Goal: Task Accomplishment & Management: Manage account settings

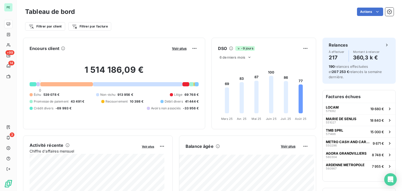
click at [139, 123] on div "Encours client Voir plus 1 514 186,09 € 0 Échu 539 078 € Non-échu 913 956 € Lit…" at bounding box center [114, 84] width 182 height 92
click at [341, 147] on button "METRO CASH AND CARRY FRANCE 550296 9 671 €" at bounding box center [359, 143] width 73 height 12
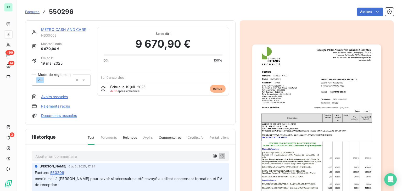
click at [58, 30] on link "METRO CASH AND CARRY FRANCE" at bounding box center [73, 29] width 64 height 4
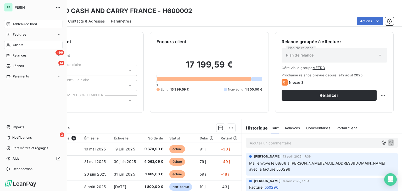
drag, startPoint x: 11, startPoint y: 25, endPoint x: 20, endPoint y: 25, distance: 9.2
click at [11, 25] on div "Tableau de bord" at bounding box center [33, 24] width 58 height 8
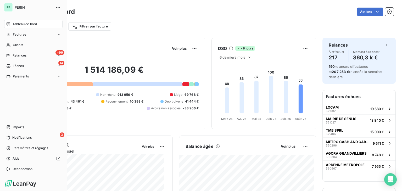
click at [13, 35] on span "Factures" at bounding box center [19, 34] width 13 height 5
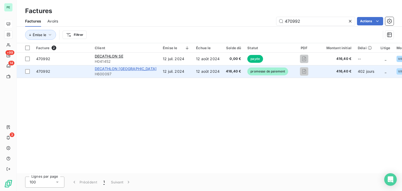
type input "470992"
click at [112, 69] on span "DECATHLON [GEOGRAPHIC_DATA]" at bounding box center [126, 68] width 62 height 4
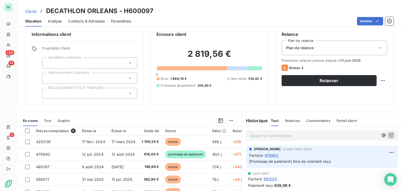
scroll to position [6, 0]
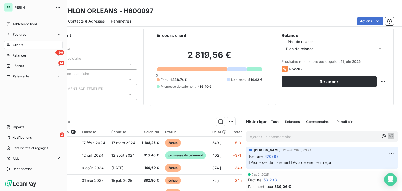
drag, startPoint x: 12, startPoint y: 26, endPoint x: 26, endPoint y: 0, distance: 29.5
click at [12, 26] on div "Tableau de bord" at bounding box center [33, 24] width 58 height 8
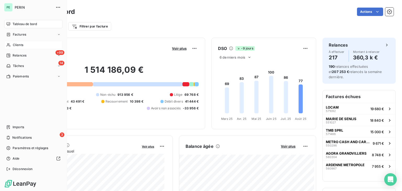
click at [16, 44] on span "Clients" at bounding box center [18, 45] width 10 height 5
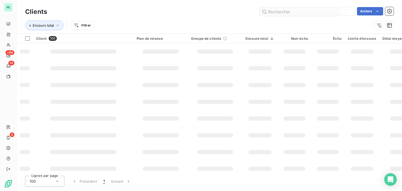
type input "sma"
click at [291, 12] on input "text" at bounding box center [299, 12] width 79 height 8
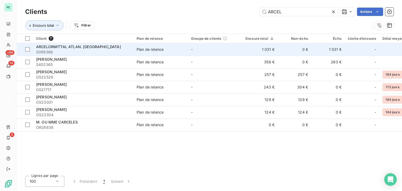
type input "ARCEL"
click at [90, 47] on span "ARCELORMITTAL ATLAN. [GEOGRAPHIC_DATA]" at bounding box center [78, 46] width 85 height 4
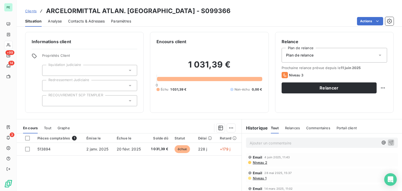
click at [82, 22] on span "Contacts & Adresses" at bounding box center [86, 21] width 37 height 5
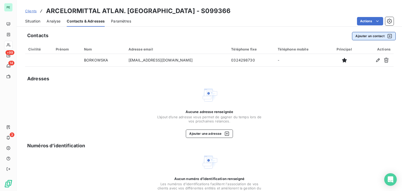
click at [370, 37] on button "Ajouter un contact" at bounding box center [374, 36] width 44 height 8
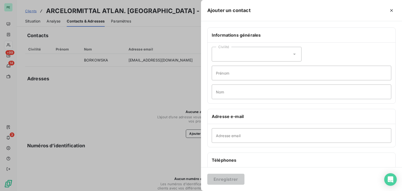
click at [229, 56] on div "Civilité" at bounding box center [257, 54] width 90 height 15
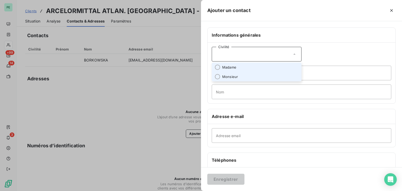
click at [231, 76] on span "Monsieur" at bounding box center [230, 76] width 16 height 5
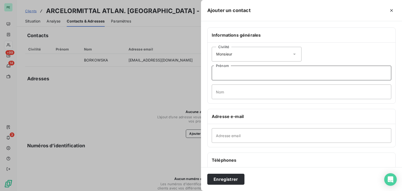
click at [238, 72] on input "Prénom" at bounding box center [302, 73] width 180 height 15
type input "Johny"
click at [228, 88] on input "Nom" at bounding box center [302, 92] width 180 height 15
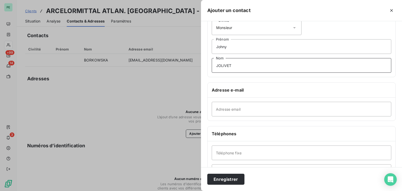
scroll to position [52, 0]
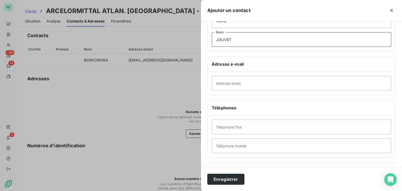
type input "JOLIVET"
click at [244, 83] on input "Adresse email" at bounding box center [302, 83] width 180 height 15
paste input "[EMAIL_ADDRESS][DOMAIN_NAME]"
type input "[EMAIL_ADDRESS][DOMAIN_NAME]"
click at [232, 129] on input "Téléphone fixe" at bounding box center [302, 127] width 180 height 15
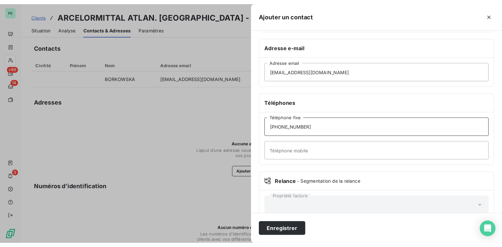
scroll to position [92, 0]
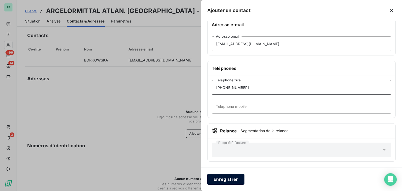
type input "[PHONE_NUMBER]"
click at [236, 178] on button "Enregistrer" at bounding box center [225, 179] width 37 height 11
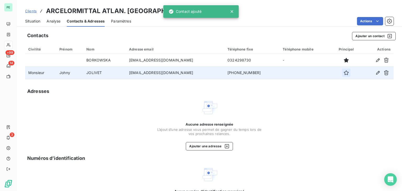
click at [344, 74] on icon "button" at bounding box center [346, 72] width 5 height 5
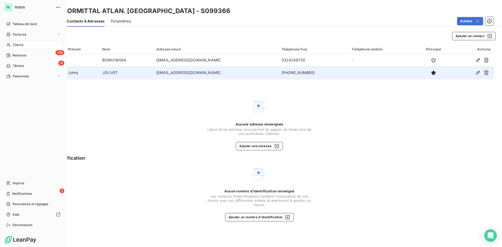
click at [23, 43] on span "Clients" at bounding box center [18, 45] width 10 height 5
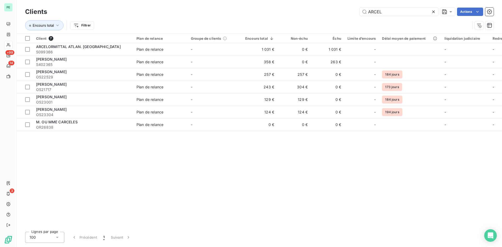
drag, startPoint x: 379, startPoint y: 11, endPoint x: 330, endPoint y: 11, distance: 48.7
click at [330, 11] on div "ARCEL Actions" at bounding box center [273, 12] width 441 height 8
click at [385, 12] on input "ARCEL" at bounding box center [399, 12] width 79 height 8
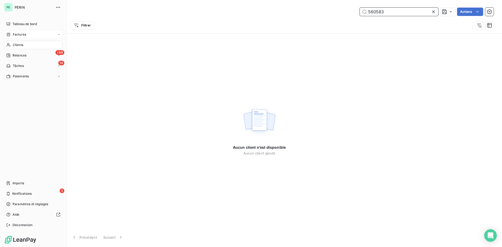
type input "560583"
click at [26, 31] on div "Factures" at bounding box center [33, 34] width 58 height 8
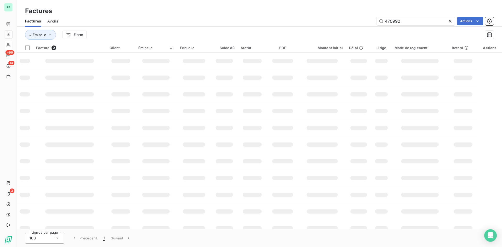
drag, startPoint x: 401, startPoint y: 23, endPoint x: 327, endPoint y: 21, distance: 74.3
click at [327, 21] on div "470992 Actions" at bounding box center [279, 21] width 430 height 8
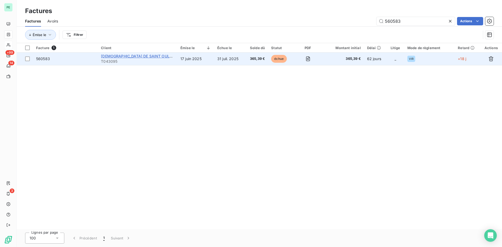
type input "560583"
click at [124, 55] on span "[DEMOGRAPHIC_DATA] DE SAINT OULPH" at bounding box center [138, 56] width 74 height 4
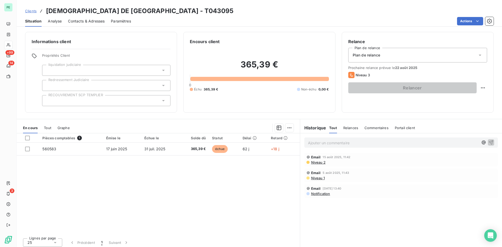
click at [339, 144] on p "Ajouter un commentaire ﻿" at bounding box center [393, 143] width 171 height 7
click at [344, 144] on p "Retour du client :" at bounding box center [393, 143] width 171 height 6
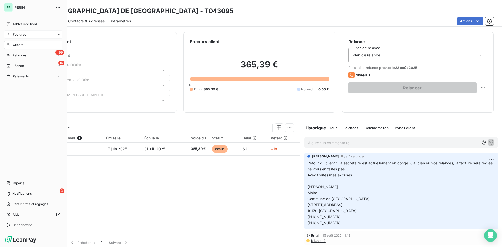
drag, startPoint x: 22, startPoint y: 44, endPoint x: 27, endPoint y: 34, distance: 11.4
click at [23, 44] on span "Clients" at bounding box center [18, 45] width 10 height 5
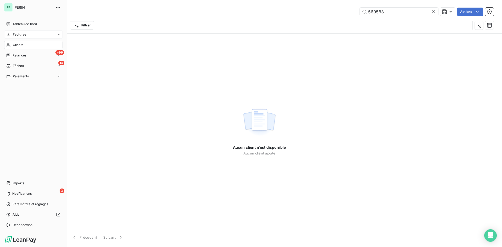
click at [12, 33] on div "Factures" at bounding box center [16, 34] width 20 height 5
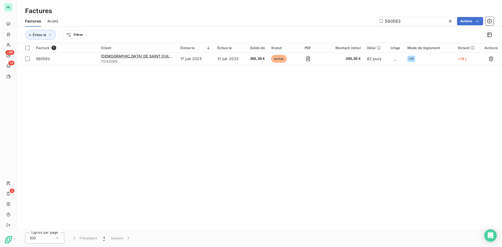
drag, startPoint x: 407, startPoint y: 20, endPoint x: 363, endPoint y: 20, distance: 44.0
click at [363, 20] on div "560583 Actions" at bounding box center [279, 21] width 430 height 8
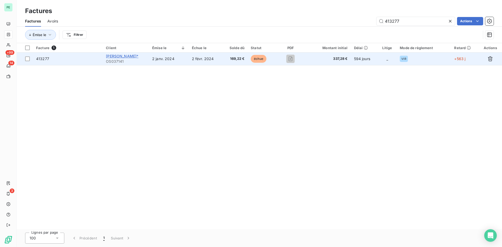
type input "413277"
click at [123, 56] on span "[PERSON_NAME]*" at bounding box center [122, 56] width 32 height 4
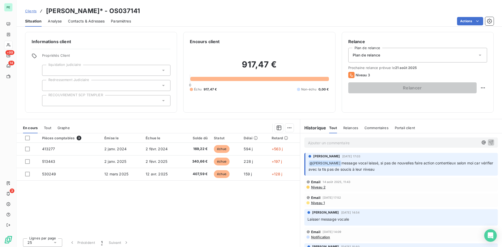
click at [330, 142] on p "Ajouter un commentaire ﻿" at bounding box center [393, 143] width 171 height 7
click at [343, 144] on p "Retour du client :" at bounding box center [393, 143] width 171 height 6
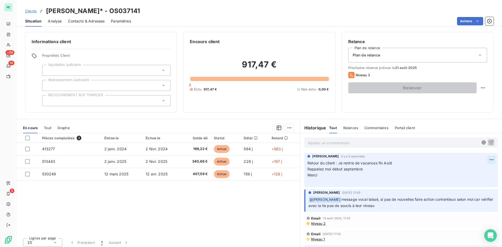
click at [402, 159] on html "PE +99 14 3 Clients [PERSON_NAME]* - OS037141 Situation Analyse Contacts & Adre…" at bounding box center [251, 123] width 502 height 247
click at [402, 172] on div "Editer" at bounding box center [471, 171] width 29 height 8
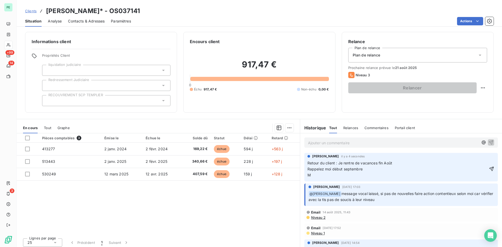
click at [402, 162] on p "Retour du client : Je rentre de vacances fin Août Rappelez moi début septembre M" at bounding box center [398, 169] width 180 height 18
click at [402, 160] on html "PE +99 14 3 Clients [PERSON_NAME]* - OS037141 Situation Analyse Contacts & Adre…" at bounding box center [251, 123] width 502 height 247
click at [402, 179] on div "Supprimer" at bounding box center [471, 181] width 29 height 8
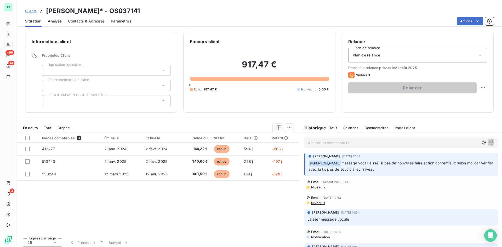
click at [372, 144] on p "Ajouter un commentaire ﻿" at bounding box center [393, 143] width 171 height 7
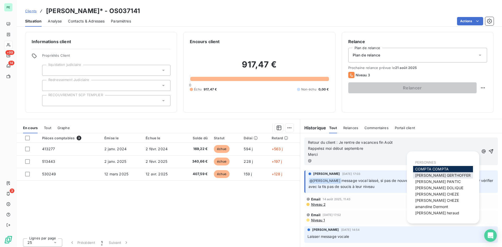
click at [402, 173] on div "[PERSON_NAME]" at bounding box center [443, 175] width 60 height 6
click at [402, 175] on span "[PERSON_NAME]" at bounding box center [444, 175] width 56 height 4
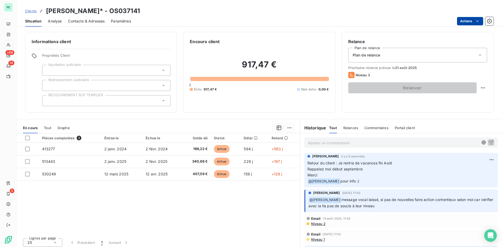
click at [402, 23] on html "PE +99 14 3 Clients [PERSON_NAME]* - OS037141 Situation Analyse Contacts & Adre…" at bounding box center [251, 123] width 502 height 247
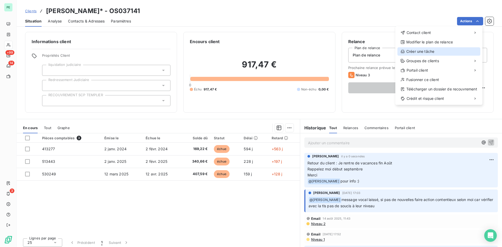
click at [402, 52] on div "Créer une tâche" at bounding box center [439, 51] width 83 height 8
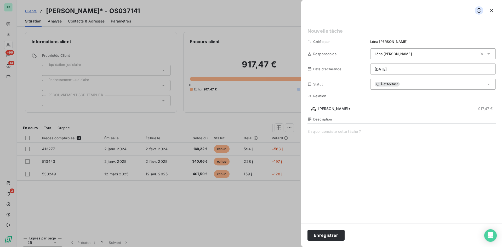
click at [387, 55] on span "[PERSON_NAME]" at bounding box center [393, 54] width 37 height 4
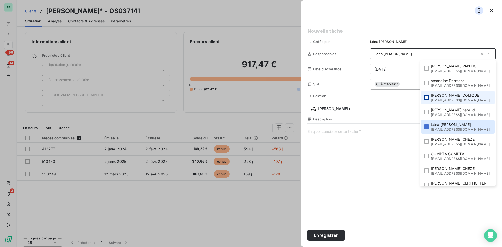
click at [402, 99] on div at bounding box center [426, 97] width 5 height 5
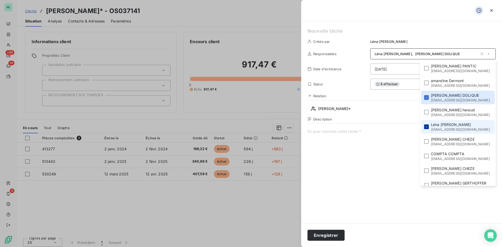
click at [402, 125] on icon at bounding box center [426, 126] width 3 height 3
click at [396, 69] on html "PE +99 14 3 Clients [PERSON_NAME]* - OS037141 Situation Analyse Contacts & Adre…" at bounding box center [251, 123] width 502 height 247
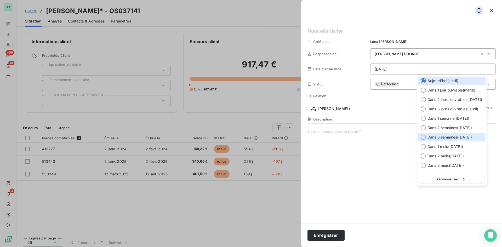
click at [402, 137] on div at bounding box center [423, 137] width 5 height 5
type input "[DATE]"
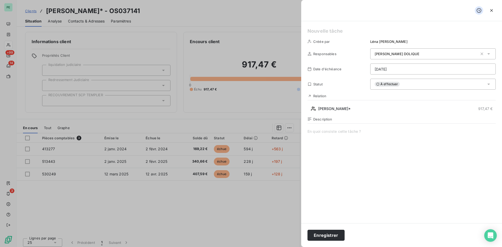
click at [342, 131] on span at bounding box center [402, 179] width 188 height 100
click at [397, 67] on html "PE +99 14 3 Clients [PERSON_NAME]* - OS037141 Situation Analyse Contacts & Adre…" at bounding box center [251, 123] width 502 height 247
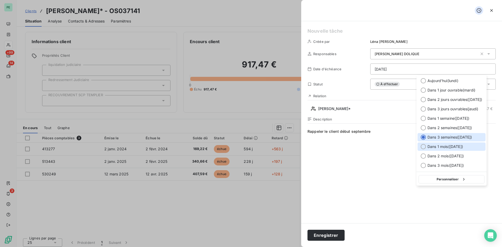
click at [402, 146] on div at bounding box center [423, 146] width 5 height 5
type input "[DATE]"
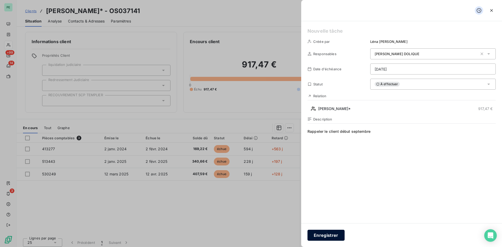
click at [330, 191] on button "Enregistrer" at bounding box center [326, 235] width 37 height 11
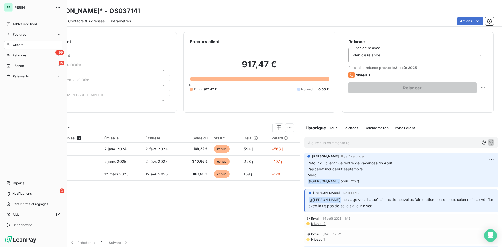
click at [16, 44] on span "Clients" at bounding box center [18, 45] width 10 height 5
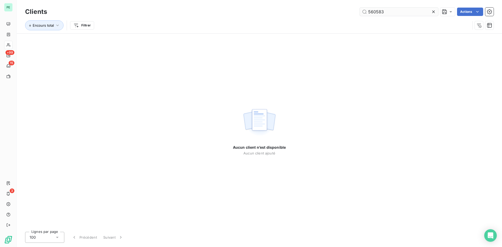
drag, startPoint x: 392, startPoint y: 11, endPoint x: 376, endPoint y: 13, distance: 16.1
click at [376, 13] on input "560583" at bounding box center [399, 12] width 79 height 8
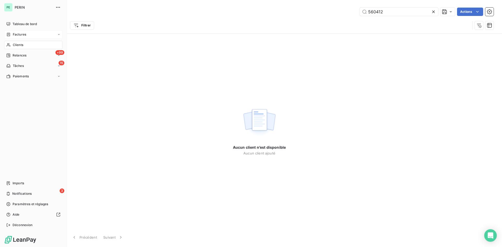
type input "560412"
click at [10, 33] on icon at bounding box center [8, 34] width 4 height 4
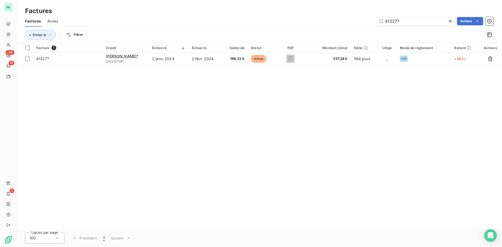
drag, startPoint x: 416, startPoint y: 19, endPoint x: 354, endPoint y: 21, distance: 61.3
click at [354, 21] on div "413277 Actions" at bounding box center [279, 21] width 430 height 8
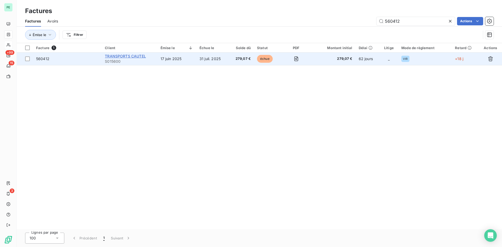
type input "560412"
click at [114, 56] on span "TRANSPORTS CAUTEL" at bounding box center [125, 56] width 41 height 4
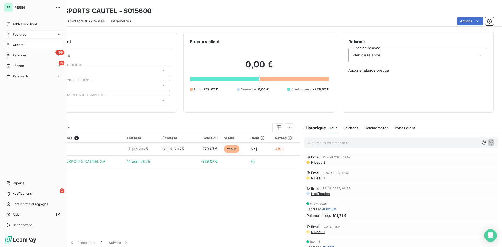
click at [14, 33] on span "Factures" at bounding box center [19, 34] width 13 height 5
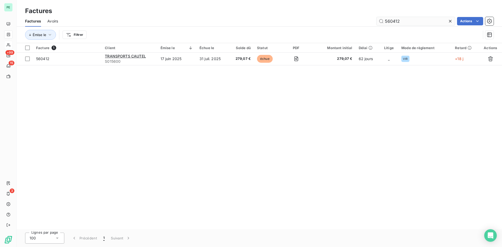
drag, startPoint x: 392, startPoint y: 23, endPoint x: 433, endPoint y: 23, distance: 41.6
click at [402, 23] on input "560412" at bounding box center [416, 21] width 79 height 8
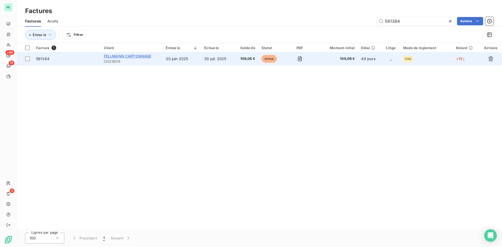
type input "561364"
click at [125, 57] on span "FELLMANN CARTONNAGE" at bounding box center [128, 56] width 48 height 4
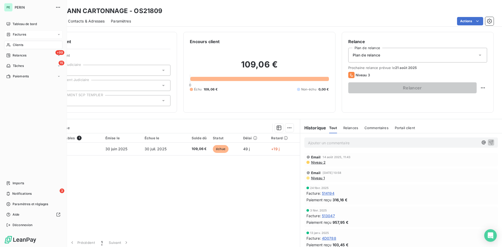
click at [14, 31] on div "Factures" at bounding box center [33, 34] width 58 height 8
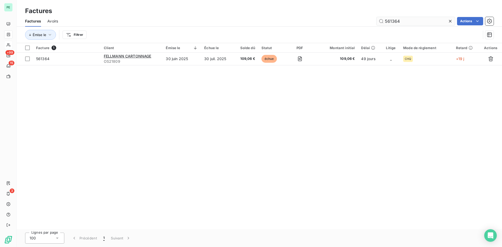
drag, startPoint x: 389, startPoint y: 21, endPoint x: 440, endPoint y: 21, distance: 51.0
click at [402, 21] on input "561364" at bounding box center [416, 21] width 79 height 8
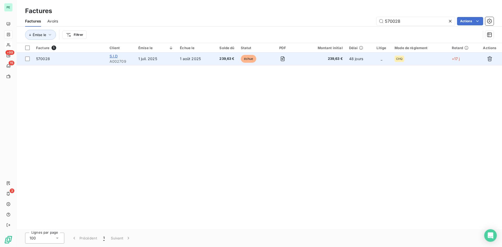
type input "570028"
click at [111, 54] on span "S.I.D" at bounding box center [114, 56] width 8 height 4
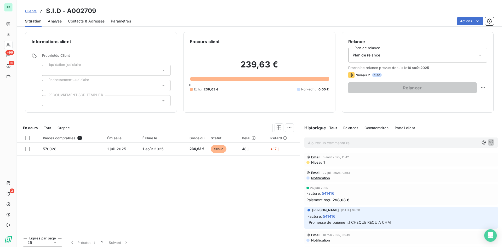
click at [351, 141] on p "Ajouter un commentaire ﻿" at bounding box center [393, 143] width 171 height 7
click at [371, 142] on p "Retour du client :" at bounding box center [393, 143] width 171 height 6
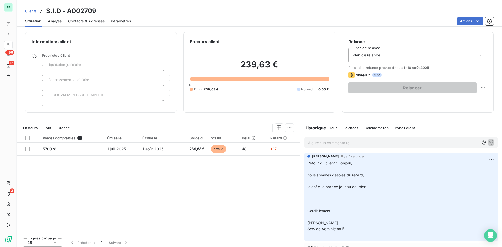
click at [350, 125] on div "Relances" at bounding box center [351, 127] width 15 height 11
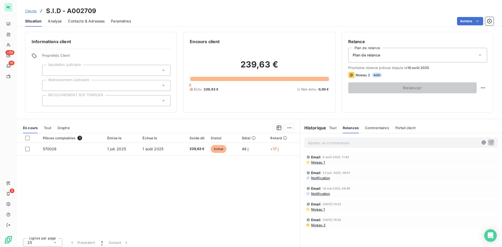
click at [70, 23] on span "Contacts & Adresses" at bounding box center [86, 21] width 37 height 5
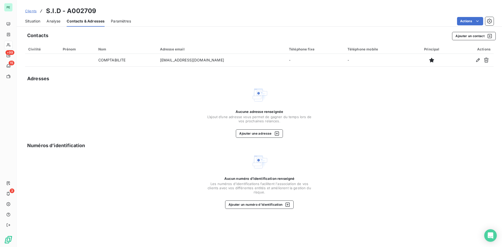
drag, startPoint x: 56, startPoint y: 21, endPoint x: 48, endPoint y: 21, distance: 7.9
click at [55, 21] on span "Analyse" at bounding box center [54, 21] width 14 height 5
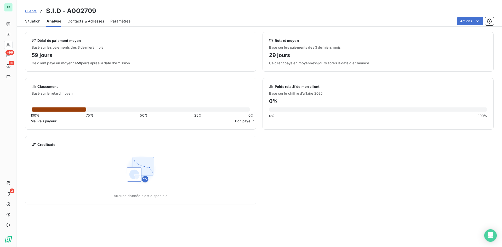
click at [35, 21] on span "Situation" at bounding box center [32, 21] width 15 height 5
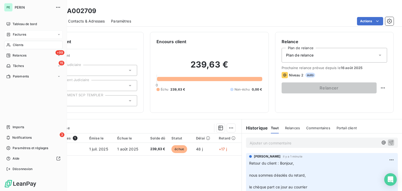
click at [13, 34] on span "Factures" at bounding box center [19, 34] width 13 height 5
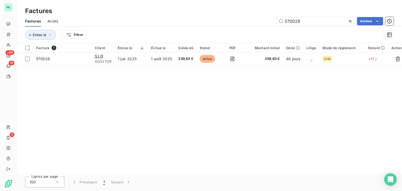
drag, startPoint x: 287, startPoint y: 22, endPoint x: 347, endPoint y: 17, distance: 60.4
click at [347, 17] on div "570028" at bounding box center [315, 21] width 79 height 8
type input "513894"
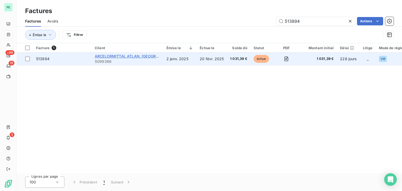
click at [155, 57] on span "ARCELORMITTAL ATLAN. [GEOGRAPHIC_DATA]" at bounding box center [137, 56] width 85 height 4
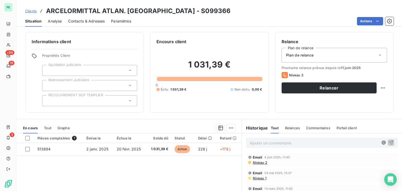
click at [258, 177] on span "Niveau 1" at bounding box center [259, 178] width 14 height 4
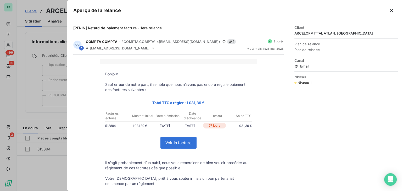
click at [55, 161] on div at bounding box center [201, 95] width 402 height 191
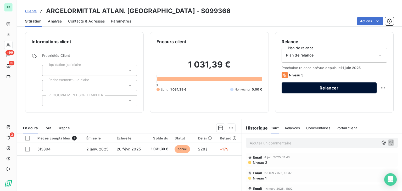
click at [347, 88] on button "Relancer" at bounding box center [329, 87] width 95 height 11
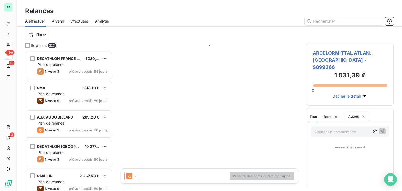
scroll to position [136, 83]
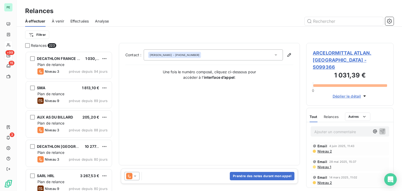
click at [136, 175] on icon at bounding box center [134, 176] width 5 height 5
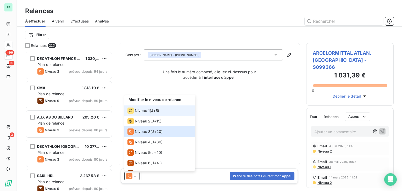
click at [148, 112] on span "Niveau 1" at bounding box center [142, 110] width 15 height 5
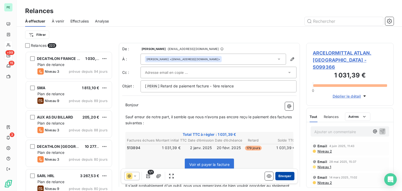
click at [279, 175] on button "Envoyer" at bounding box center [284, 176] width 19 height 8
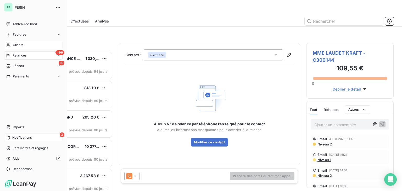
click at [23, 141] on div "3 Notifications" at bounding box center [33, 137] width 58 height 8
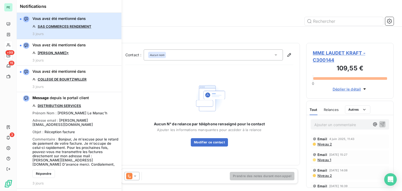
click at [102, 30] on button "Vous avez été mentionné dans SAS COMMERCES RENDEMENT 3 jours" at bounding box center [69, 26] width 105 height 26
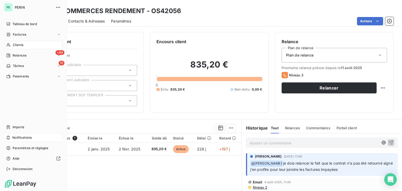
click at [10, 138] on div "Notifications" at bounding box center [33, 137] width 58 height 8
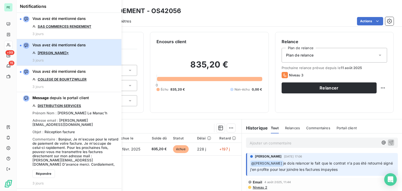
click at [94, 54] on button "Vous avez été mentionné dans [PERSON_NAME]* 3 jours" at bounding box center [69, 52] width 105 height 26
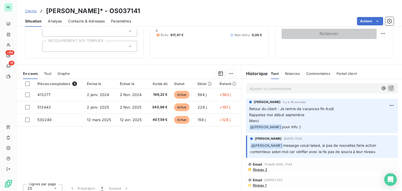
scroll to position [59, 0]
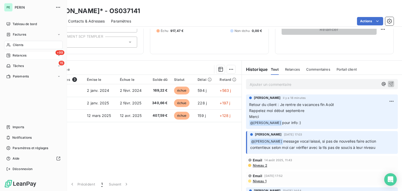
click at [20, 55] on span "Relances" at bounding box center [20, 55] width 14 height 5
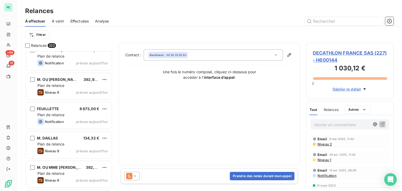
scroll to position [6367, 0]
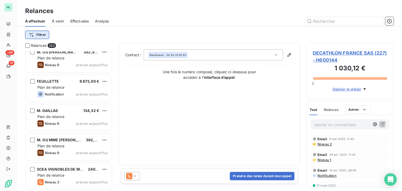
click at [48, 37] on html "PE +99 15 Relances À effectuer À venir Effectuées Analyse Filtrer Relances 222 …" at bounding box center [201, 95] width 402 height 191
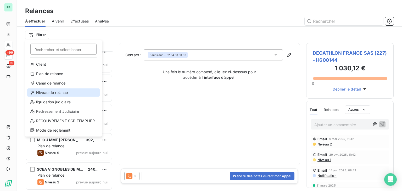
click at [50, 90] on div "Niveau de relance" at bounding box center [63, 92] width 72 height 8
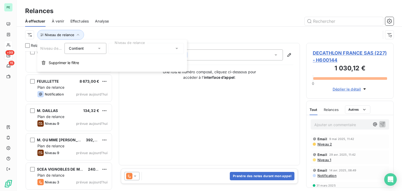
click at [162, 50] on div at bounding box center [145, 48] width 75 height 11
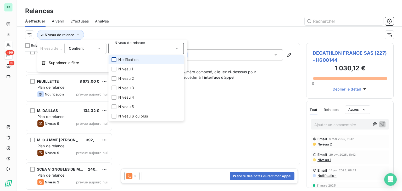
click at [113, 60] on div at bounding box center [113, 59] width 5 height 5
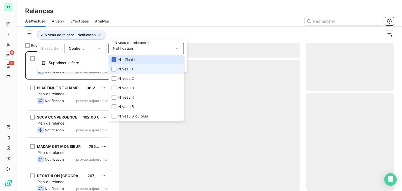
scroll to position [136, 83]
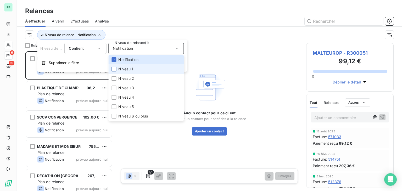
click at [113, 69] on div at bounding box center [113, 69] width 5 height 5
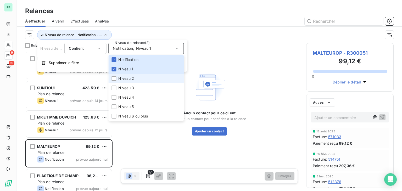
click at [114, 82] on li "Niveau 2" at bounding box center [145, 78] width 75 height 9
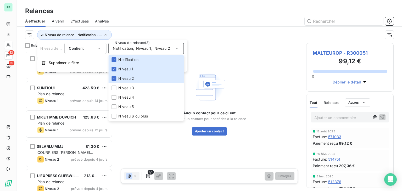
click at [147, 27] on div "Niveau de relance : Notification , ..." at bounding box center [209, 35] width 368 height 16
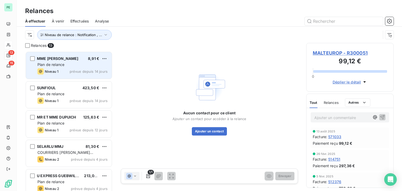
click at [79, 64] on div "Plan de relance" at bounding box center [72, 64] width 70 height 5
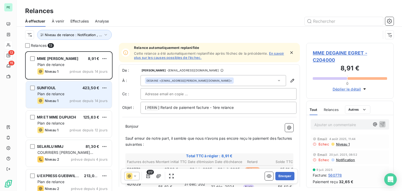
click at [78, 91] on div "Plan de relance" at bounding box center [72, 93] width 70 height 5
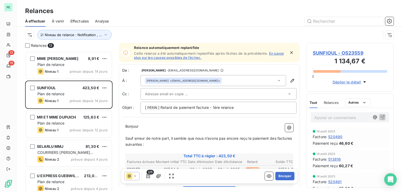
click at [331, 102] on span "Relances" at bounding box center [331, 102] width 15 height 4
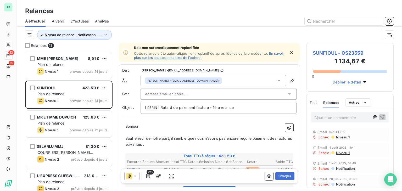
click at [315, 102] on span "Tout" at bounding box center [313, 102] width 7 height 4
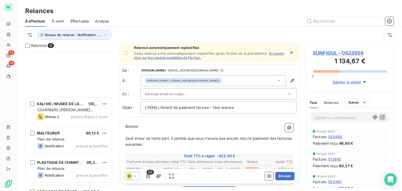
scroll to position [241, 0]
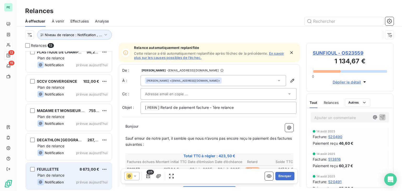
click at [91, 169] on span "8 673,00 €" at bounding box center [90, 169] width 20 height 4
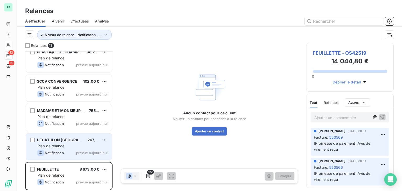
click at [74, 149] on div "DECATHLON FRANCE 267,30 € Plan de relance Notification prévue [DATE]" at bounding box center [69, 146] width 86 height 27
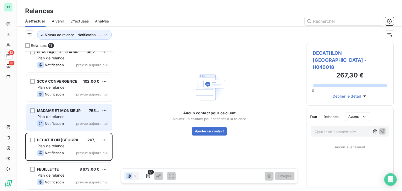
click at [79, 122] on span "prévue aujourd’hui" at bounding box center [91, 123] width 31 height 4
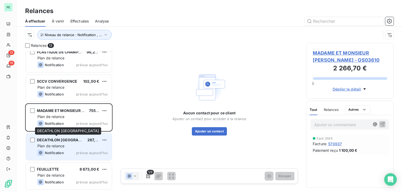
click at [75, 138] on span "DECATHLON [GEOGRAPHIC_DATA]" at bounding box center [68, 140] width 63 height 4
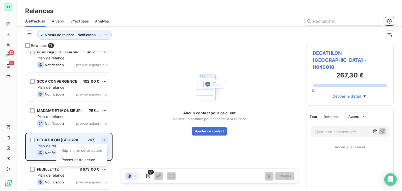
click at [104, 138] on html "PE 13 15 Relances À effectuer À venir Effectuées Analyse Niveau de relance : No…" at bounding box center [201, 95] width 402 height 191
click at [91, 158] on div "Passer cette action" at bounding box center [81, 160] width 47 height 8
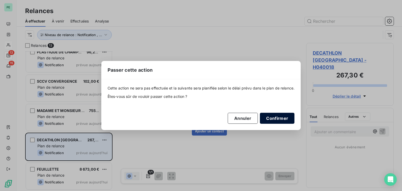
click at [274, 116] on button "Confirmer" at bounding box center [277, 118] width 35 height 11
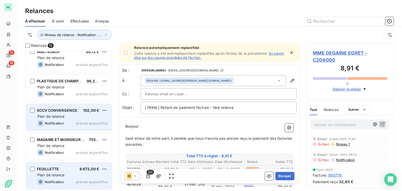
scroll to position [212, 0]
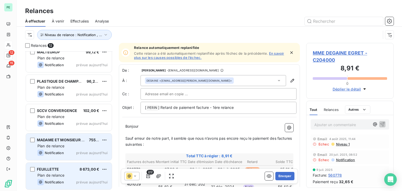
click at [67, 143] on div "Plan de relance" at bounding box center [72, 145] width 70 height 5
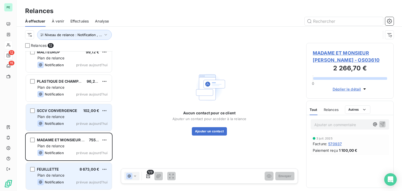
click at [85, 122] on span "prévue aujourd’hui" at bounding box center [91, 123] width 31 height 4
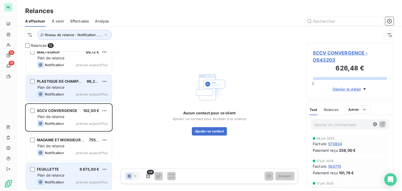
click at [81, 93] on span "prévue aujourd’hui" at bounding box center [91, 94] width 31 height 4
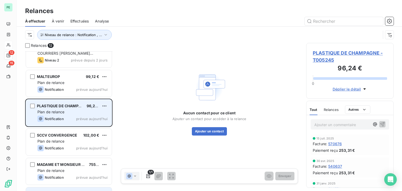
scroll to position [186, 0]
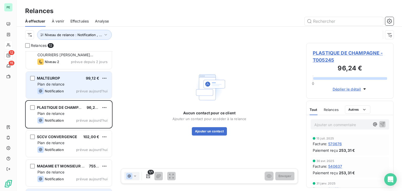
click at [81, 93] on div "Notification prévue [DATE]" at bounding box center [72, 91] width 70 height 6
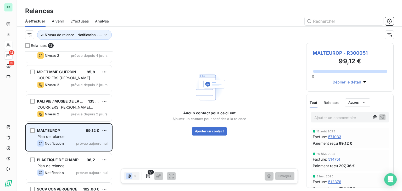
scroll to position [107, 0]
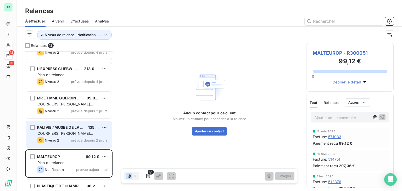
click at [81, 138] on span "prévue depuis 2 jours" at bounding box center [89, 140] width 37 height 4
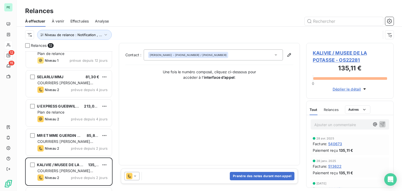
scroll to position [79, 0]
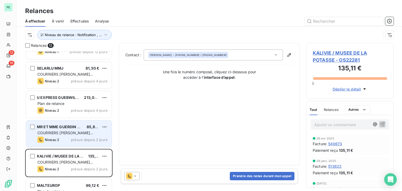
click at [83, 128] on div "MR ET [PERSON_NAME] 85,81 €" at bounding box center [72, 127] width 70 height 5
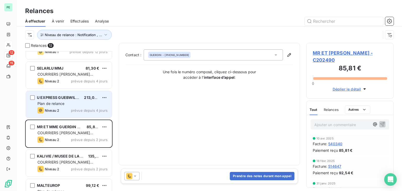
click at [69, 100] on div "U EXPRESS GUEBWILLER" at bounding box center [58, 97] width 43 height 5
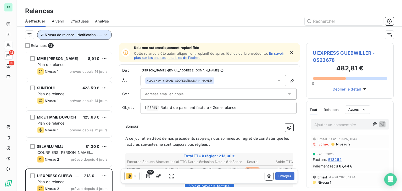
click at [79, 32] on button "Niveau de relance : Notification , ..." at bounding box center [74, 35] width 75 height 10
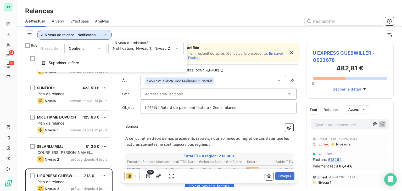
click at [79, 32] on button "Niveau de relance : Notification , ..." at bounding box center [74, 35] width 75 height 10
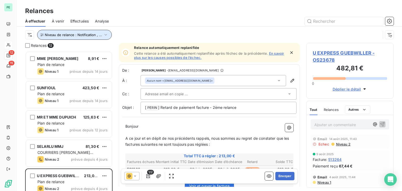
click at [85, 20] on span "Effectuées" at bounding box center [79, 21] width 19 height 5
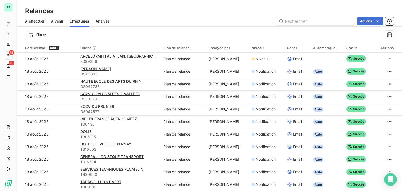
click at [102, 23] on span "Analyse" at bounding box center [103, 21] width 14 height 5
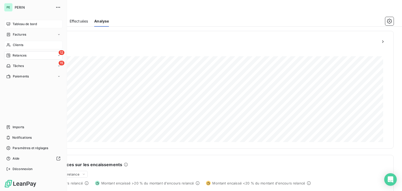
click at [5, 24] on div "Tableau de bord" at bounding box center [33, 24] width 58 height 8
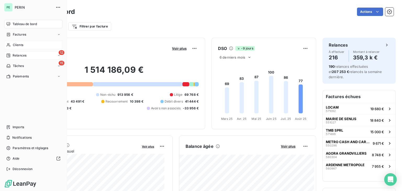
click at [11, 35] on div "Factures" at bounding box center [16, 34] width 20 height 5
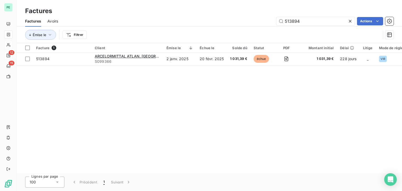
drag, startPoint x: 317, startPoint y: 21, endPoint x: 238, endPoint y: 18, distance: 79.9
click at [238, 18] on div "513894 Actions" at bounding box center [228, 21] width 329 height 8
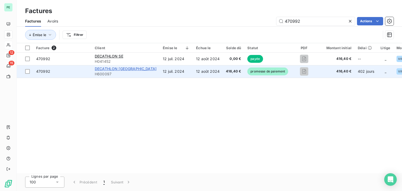
type input "470992"
click at [120, 70] on span "DECATHLON [GEOGRAPHIC_DATA]" at bounding box center [126, 68] width 62 height 4
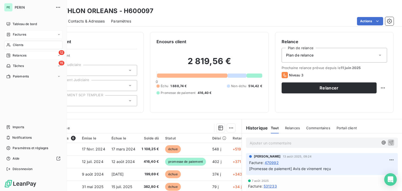
drag, startPoint x: 13, startPoint y: 37, endPoint x: 37, endPoint y: 37, distance: 24.6
click at [13, 37] on div "Factures" at bounding box center [33, 34] width 58 height 8
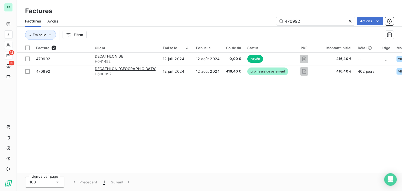
drag, startPoint x: 313, startPoint y: 20, endPoint x: 270, endPoint y: 21, distance: 42.7
click at [270, 21] on div "470992 Actions" at bounding box center [228, 21] width 329 height 8
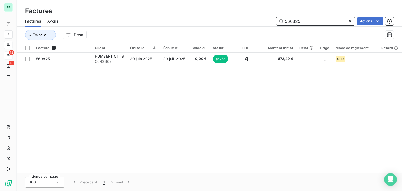
drag, startPoint x: 300, startPoint y: 23, endPoint x: 269, endPoint y: 23, distance: 31.9
click at [269, 23] on div "560825 Actions" at bounding box center [228, 21] width 329 height 8
click at [318, 21] on input "560825" at bounding box center [315, 21] width 79 height 8
drag, startPoint x: 288, startPoint y: 20, endPoint x: 325, endPoint y: 19, distance: 36.6
click at [322, 20] on input "560825" at bounding box center [315, 21] width 79 height 8
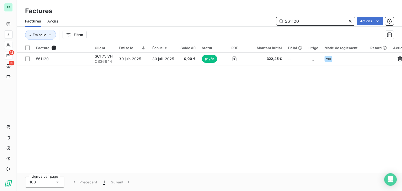
drag, startPoint x: 307, startPoint y: 23, endPoint x: 271, endPoint y: 22, distance: 36.4
click at [271, 22] on div "561120 Actions" at bounding box center [228, 21] width 329 height 8
drag, startPoint x: 287, startPoint y: 20, endPoint x: 313, endPoint y: 20, distance: 26.2
click at [310, 20] on input "570750" at bounding box center [315, 21] width 79 height 8
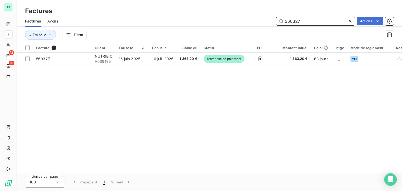
drag, startPoint x: 313, startPoint y: 22, endPoint x: 254, endPoint y: 22, distance: 59.7
click at [254, 22] on div "560327 Actions" at bounding box center [228, 21] width 329 height 8
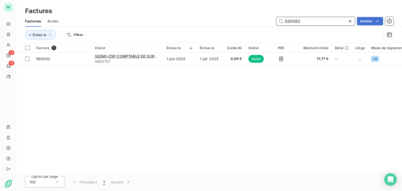
drag, startPoint x: 305, startPoint y: 20, endPoint x: 254, endPoint y: 21, distance: 50.8
click at [255, 21] on div "560082 Actions" at bounding box center [228, 21] width 329 height 8
click at [306, 21] on input "560082" at bounding box center [315, 21] width 79 height 8
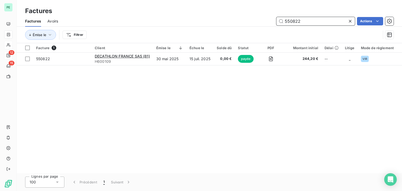
drag, startPoint x: 301, startPoint y: 22, endPoint x: 291, endPoint y: 19, distance: 10.5
click at [291, 19] on input "550822" at bounding box center [315, 21] width 79 height 8
drag, startPoint x: 286, startPoint y: 21, endPoint x: 331, endPoint y: 20, distance: 44.5
click at [328, 21] on input "550980" at bounding box center [315, 21] width 79 height 8
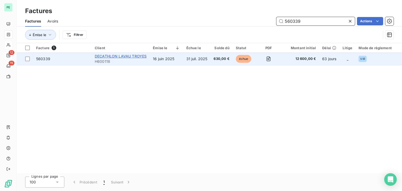
type input "560339"
click at [137, 55] on span "DECATHLON LAVAU TROYES" at bounding box center [121, 56] width 52 height 4
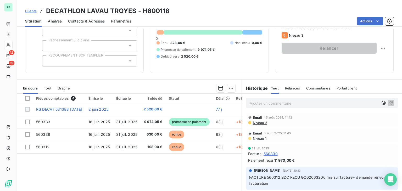
scroll to position [59, 0]
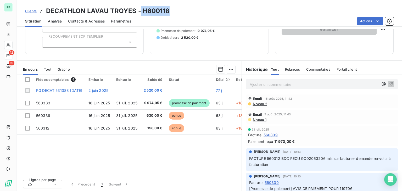
drag, startPoint x: 140, startPoint y: 12, endPoint x: 183, endPoint y: 11, distance: 42.4
click at [183, 11] on div "Clients DECATHLON LAVAU TROYES - H600118" at bounding box center [209, 10] width 385 height 9
click at [182, 12] on div "Clients DECATHLON LAVAU TROYES - H600118" at bounding box center [209, 10] width 385 height 9
drag, startPoint x: 141, startPoint y: 11, endPoint x: 193, endPoint y: 11, distance: 51.3
click at [193, 11] on div "Clients DECATHLON LAVAU TROYES - H600118" at bounding box center [209, 10] width 385 height 9
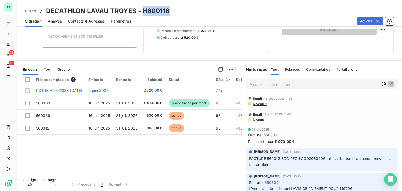
copy h3 "H600118"
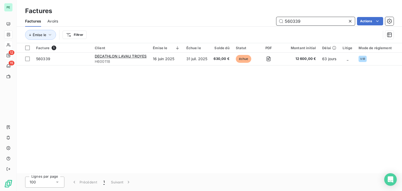
drag, startPoint x: 310, startPoint y: 23, endPoint x: 264, endPoint y: 22, distance: 46.1
click at [264, 22] on div "560339 Actions" at bounding box center [228, 21] width 329 height 8
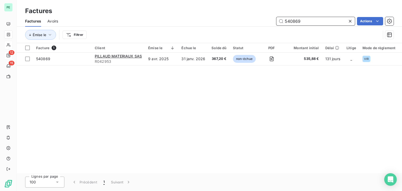
drag, startPoint x: 306, startPoint y: 21, endPoint x: 267, endPoint y: 21, distance: 39.3
click at [267, 21] on div "540869 Actions" at bounding box center [228, 21] width 329 height 8
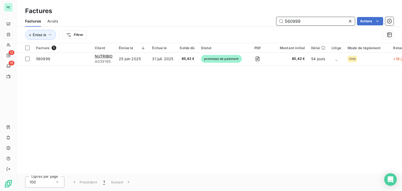
drag, startPoint x: 314, startPoint y: 23, endPoint x: 293, endPoint y: 23, distance: 20.7
click at [293, 23] on input "560999" at bounding box center [315, 21] width 79 height 8
click at [309, 20] on input "560999" at bounding box center [315, 21] width 79 height 8
drag, startPoint x: 310, startPoint y: 21, endPoint x: 275, endPoint y: 21, distance: 35.3
click at [275, 21] on div "560999 Actions" at bounding box center [228, 21] width 329 height 8
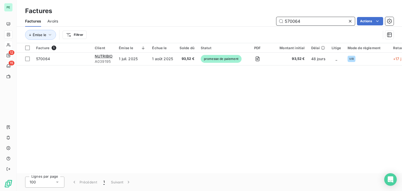
drag, startPoint x: 302, startPoint y: 22, endPoint x: 287, endPoint y: 24, distance: 14.8
click at [287, 24] on input "570064" at bounding box center [315, 21] width 79 height 8
drag, startPoint x: 306, startPoint y: 21, endPoint x: 282, endPoint y: 21, distance: 24.1
click at [282, 21] on input "561363" at bounding box center [315, 21] width 79 height 8
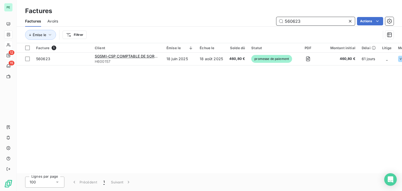
drag, startPoint x: 306, startPoint y: 20, endPoint x: 265, endPoint y: 21, distance: 41.1
click at [265, 21] on div "560623 Actions" at bounding box center [228, 21] width 329 height 8
click at [262, 20] on div "570415 Actions" at bounding box center [228, 21] width 329 height 8
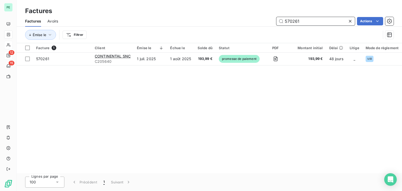
drag, startPoint x: 306, startPoint y: 20, endPoint x: 277, endPoint y: 20, distance: 28.5
click at [277, 20] on input "570261" at bounding box center [315, 21] width 79 height 8
click at [306, 22] on input "561446" at bounding box center [315, 21] width 79 height 8
drag, startPoint x: 289, startPoint y: 20, endPoint x: 325, endPoint y: 20, distance: 35.3
click at [325, 20] on input "561446" at bounding box center [315, 21] width 79 height 8
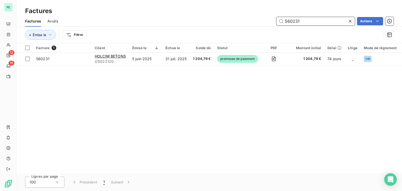
drag, startPoint x: 290, startPoint y: 21, endPoint x: 295, endPoint y: 21, distance: 5.5
click at [295, 21] on input "560231" at bounding box center [315, 21] width 79 height 8
click at [293, 17] on input "560231" at bounding box center [315, 21] width 79 height 8
drag, startPoint x: 290, startPoint y: 21, endPoint x: 332, endPoint y: 21, distance: 42.1
click at [332, 21] on input "560231" at bounding box center [315, 21] width 79 height 8
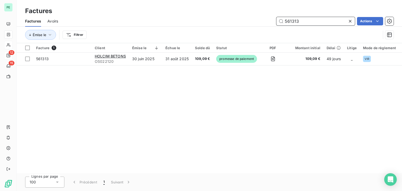
drag, startPoint x: 295, startPoint y: 19, endPoint x: 301, endPoint y: 17, distance: 7.2
click at [301, 17] on input "561313" at bounding box center [315, 21] width 79 height 8
drag, startPoint x: 292, startPoint y: 22, endPoint x: 327, endPoint y: 22, distance: 34.5
click at [327, 22] on input "561315" at bounding box center [315, 21] width 79 height 8
click at [314, 20] on input "561447" at bounding box center [315, 21] width 79 height 8
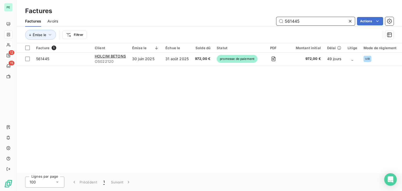
drag, startPoint x: 289, startPoint y: 21, endPoint x: 309, endPoint y: 20, distance: 19.4
click at [309, 20] on input "561445" at bounding box center [315, 21] width 79 height 8
click at [110, 88] on div "Facture 1 Client Émise le Échue le Solde dû Statut PDF Montant initial Délai Li…" at bounding box center [209, 108] width 385 height 130
drag, startPoint x: 290, startPoint y: 19, endPoint x: 345, endPoint y: 15, distance: 54.6
click at [342, 15] on div "Factures Factures Avoirs 560736 Actions Émise le Filtrer" at bounding box center [209, 21] width 385 height 43
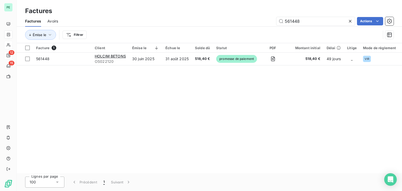
drag, startPoint x: 327, startPoint y: 26, endPoint x: 304, endPoint y: 26, distance: 23.3
click at [304, 26] on div "Factures Avoirs 561448 Actions" at bounding box center [209, 21] width 385 height 11
click at [306, 20] on input "561448" at bounding box center [315, 21] width 79 height 8
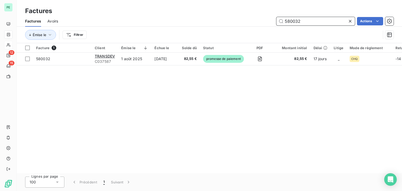
drag, startPoint x: 310, startPoint y: 18, endPoint x: 278, endPoint y: 19, distance: 32.2
click at [278, 19] on input "580032" at bounding box center [315, 21] width 79 height 8
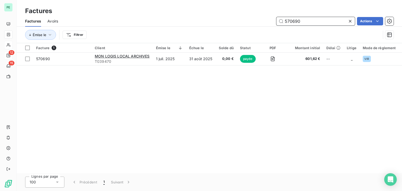
drag, startPoint x: 292, startPoint y: 21, endPoint x: 312, endPoint y: 21, distance: 20.7
click at [312, 21] on input "570690" at bounding box center [315, 21] width 79 height 8
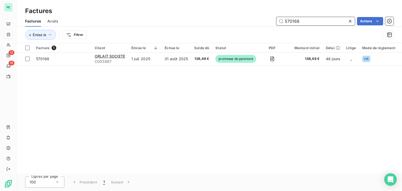
drag, startPoint x: 292, startPoint y: 21, endPoint x: 328, endPoint y: 21, distance: 35.9
click at [328, 21] on input "570168" at bounding box center [315, 21] width 79 height 8
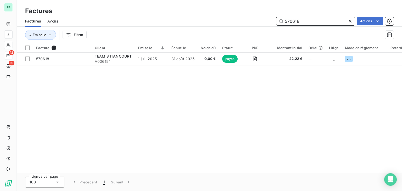
drag, startPoint x: 289, startPoint y: 23, endPoint x: 317, endPoint y: 22, distance: 28.0
click at [317, 22] on input "570618" at bounding box center [315, 21] width 79 height 8
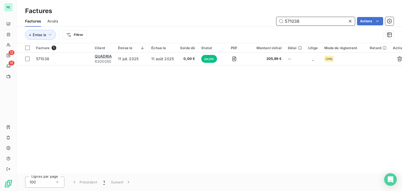
drag, startPoint x: 291, startPoint y: 20, endPoint x: 321, endPoint y: 20, distance: 29.6
click at [321, 20] on input "571038" at bounding box center [315, 21] width 79 height 8
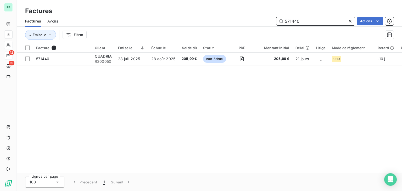
type input "571440"
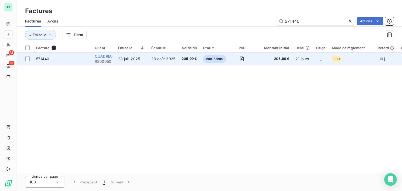
click at [107, 57] on span "QUADRIA" at bounding box center [103, 56] width 17 height 4
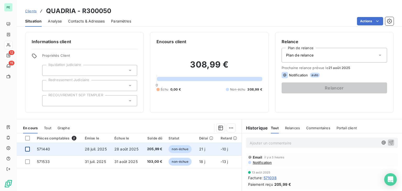
click at [29, 150] on div at bounding box center [27, 149] width 5 height 5
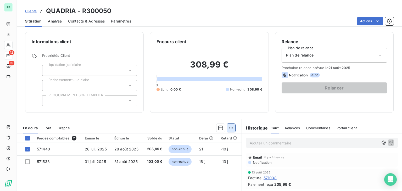
click at [230, 127] on html "PE 12 15 Clients QUADRIA - R300050 Situation Analyse Contacts & Adresses Paramè…" at bounding box center [201, 95] width 402 height 191
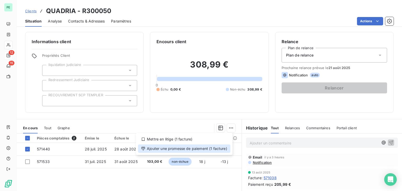
click at [215, 147] on div "Ajouter une promesse de paiement (1 facture)" at bounding box center [184, 148] width 92 height 8
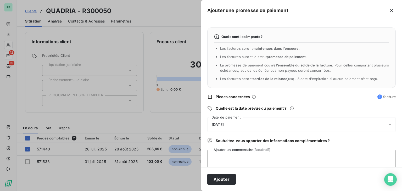
click at [224, 127] on div "[DATE]" at bounding box center [301, 124] width 188 height 15
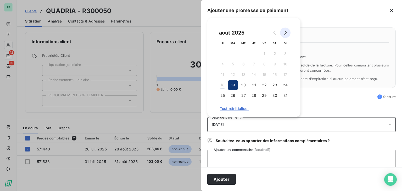
click at [287, 32] on icon "Go to next month" at bounding box center [285, 33] width 4 height 4
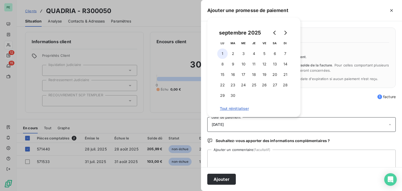
click at [226, 55] on button "1" at bounding box center [222, 53] width 10 height 10
click at [232, 156] on textarea "Ajouter un commentaire (facultatif)" at bounding box center [301, 160] width 188 height 20
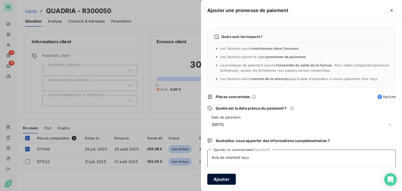
type textarea "Avis de virement reçu"
click at [224, 177] on button "Ajouter" at bounding box center [221, 179] width 29 height 11
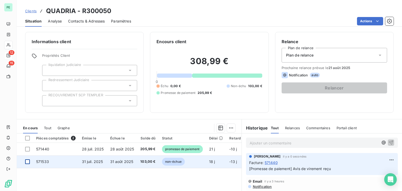
click at [27, 162] on div at bounding box center [27, 161] width 5 height 5
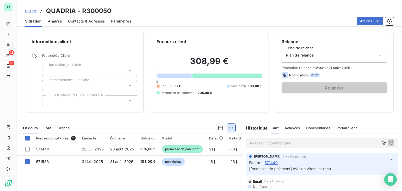
click at [226, 130] on html "PE 12 15 Clients QUADRIA - R300050 Situation Analyse Contacts & Adresses Paramè…" at bounding box center [201, 95] width 402 height 191
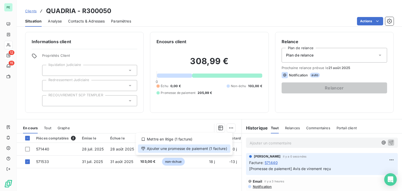
click at [192, 148] on div "Ajouter une promesse de paiement (1 facture)" at bounding box center [184, 148] width 92 height 8
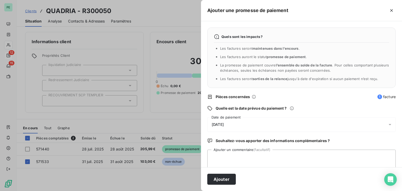
click at [230, 121] on div "[DATE]" at bounding box center [301, 124] width 188 height 15
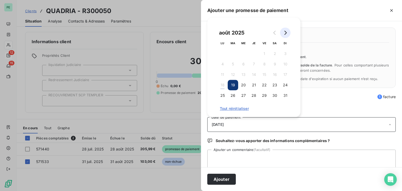
click at [285, 31] on icon "Go to next month" at bounding box center [285, 33] width 2 height 4
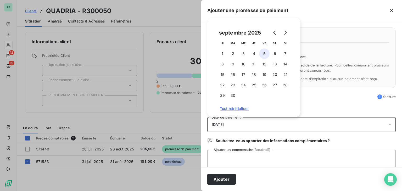
click at [264, 54] on button "5" at bounding box center [264, 53] width 10 height 10
click at [224, 158] on textarea "Ajouter un commentaire (facultatif)" at bounding box center [301, 160] width 188 height 20
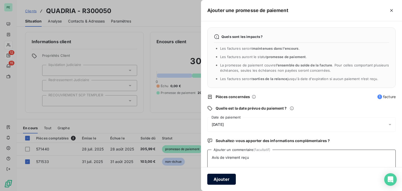
type textarea "Avis de virement reçu"
click at [222, 177] on button "Ajouter" at bounding box center [221, 179] width 29 height 11
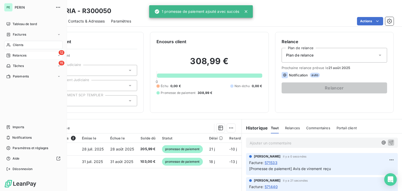
click at [11, 39] on nav "Tableau de bord Factures Clients 12 Relances 15 Tâches Paiements" at bounding box center [33, 50] width 58 height 61
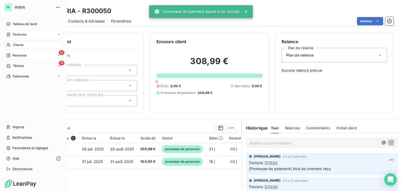
drag, startPoint x: 20, startPoint y: 35, endPoint x: 23, endPoint y: 35, distance: 3.1
click at [20, 35] on span "Factures" at bounding box center [19, 34] width 13 height 5
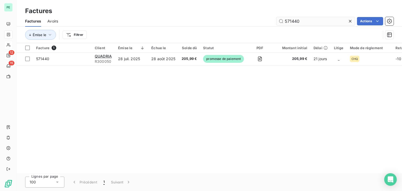
drag, startPoint x: 288, startPoint y: 20, endPoint x: 327, endPoint y: 20, distance: 38.5
click at [327, 20] on input "571440" at bounding box center [315, 21] width 79 height 8
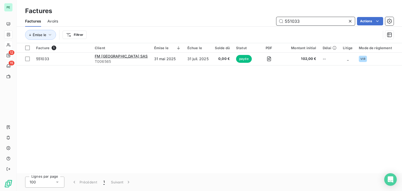
drag, startPoint x: 311, startPoint y: 23, endPoint x: 265, endPoint y: 25, distance: 46.1
click at [265, 25] on div "551033 Actions" at bounding box center [228, 21] width 329 height 8
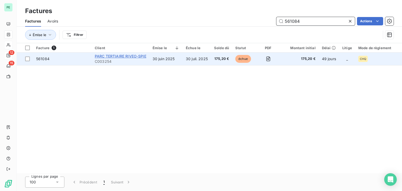
type input "561084"
click at [119, 57] on span "PARC TERTIAIRE RIVEO-SPIE" at bounding box center [121, 56] width 52 height 4
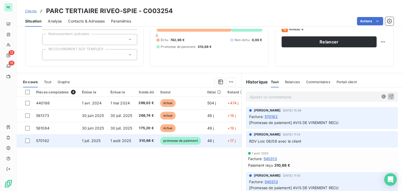
scroll to position [52, 0]
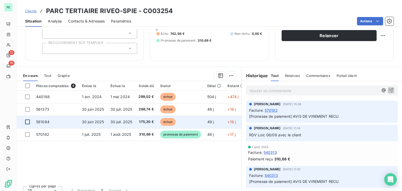
click at [27, 121] on div at bounding box center [27, 122] width 5 height 5
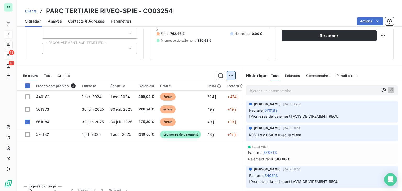
click at [229, 76] on html "PE 12 15 Clients PARC TERTIAIRE RIVEO-SPIE - C003254 Situation Analyse Contacts…" at bounding box center [201, 95] width 402 height 191
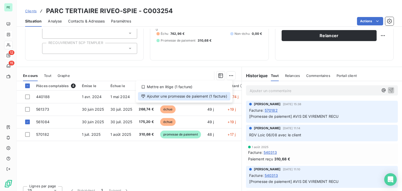
click at [186, 94] on div "Ajouter une promesse de paiement (1 facture)" at bounding box center [184, 96] width 92 height 8
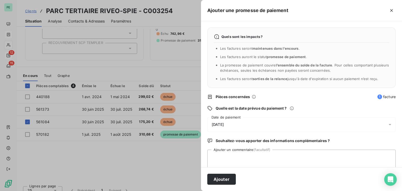
click at [250, 123] on div "[DATE]" at bounding box center [301, 124] width 188 height 15
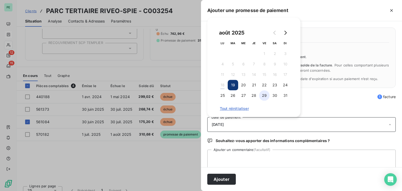
click at [264, 95] on button "29" at bounding box center [264, 95] width 10 height 10
click at [234, 157] on textarea "Ajouter un commentaire (facultatif)" at bounding box center [301, 160] width 188 height 20
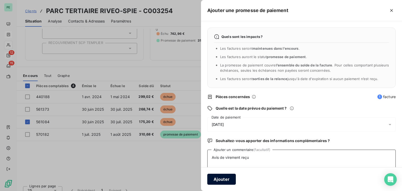
type textarea "Avis de virement reçu"
click at [225, 176] on button "Ajouter" at bounding box center [221, 179] width 29 height 11
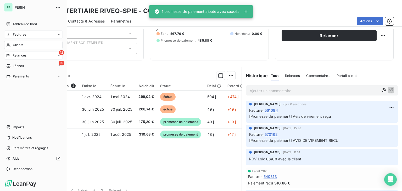
click at [16, 35] on span "Factures" at bounding box center [19, 34] width 13 height 5
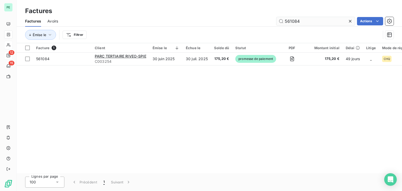
drag, startPoint x: 298, startPoint y: 21, endPoint x: 301, endPoint y: 21, distance: 3.7
click at [301, 21] on input "561084" at bounding box center [315, 21] width 79 height 8
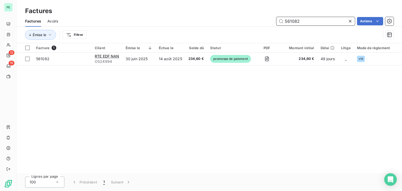
drag, startPoint x: 275, startPoint y: 21, endPoint x: 271, endPoint y: 21, distance: 3.7
click at [272, 21] on div "561082 Actions" at bounding box center [228, 21] width 329 height 8
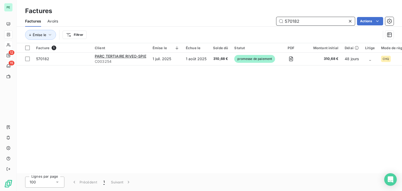
drag, startPoint x: 293, startPoint y: 21, endPoint x: 311, endPoint y: 21, distance: 18.6
click at [311, 21] on input "570182" at bounding box center [315, 21] width 79 height 8
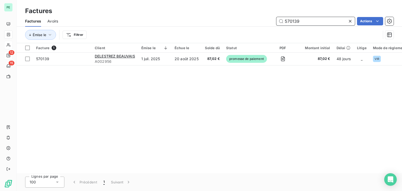
drag, startPoint x: 292, startPoint y: 21, endPoint x: 326, endPoint y: 21, distance: 33.5
click at [323, 21] on input "570139" at bounding box center [315, 21] width 79 height 8
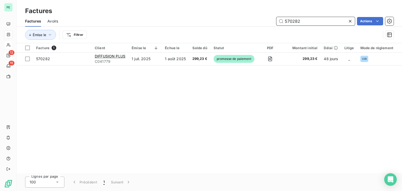
drag, startPoint x: 292, startPoint y: 21, endPoint x: 314, endPoint y: 21, distance: 22.0
click at [314, 21] on input "570282" at bounding box center [315, 21] width 79 height 8
drag, startPoint x: 309, startPoint y: 17, endPoint x: 266, endPoint y: 21, distance: 43.4
click at [266, 21] on div "570462 Actions" at bounding box center [228, 21] width 329 height 8
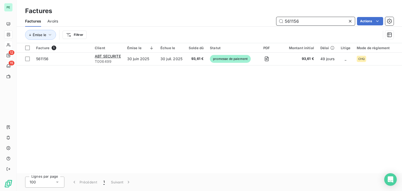
drag, startPoint x: 316, startPoint y: 18, endPoint x: 274, endPoint y: 19, distance: 42.1
click at [274, 19] on div "561156 Actions" at bounding box center [228, 21] width 329 height 8
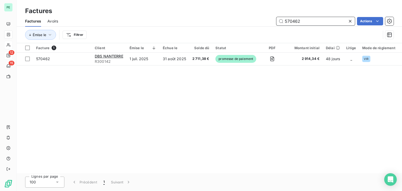
drag, startPoint x: 311, startPoint y: 20, endPoint x: 258, endPoint y: 20, distance: 53.4
click at [258, 20] on div "570462 Actions" at bounding box center [228, 21] width 329 height 8
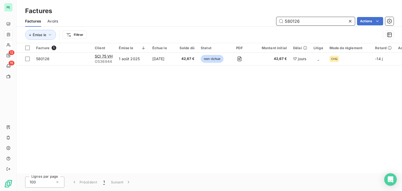
type input "580126"
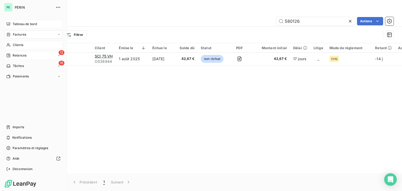
click at [14, 25] on span "Tableau de bord" at bounding box center [25, 24] width 24 height 5
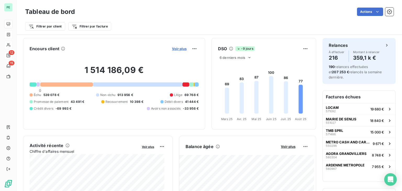
click at [177, 48] on span "Voir plus" at bounding box center [179, 49] width 15 height 4
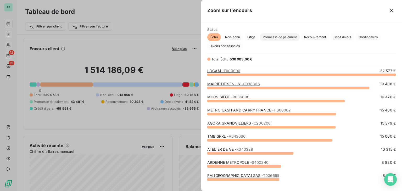
scroll to position [112, 197]
click at [344, 40] on span "Débit divers" at bounding box center [342, 37] width 24 height 8
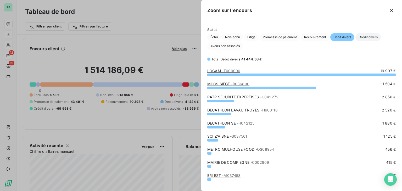
click at [357, 39] on span "Crédit divers" at bounding box center [367, 37] width 25 height 8
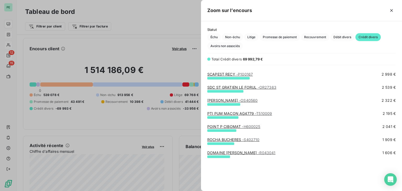
scroll to position [0, 0]
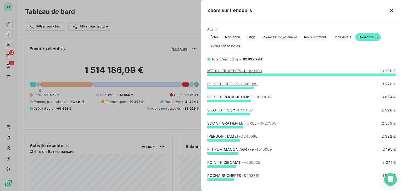
click at [183, 40] on div at bounding box center [201, 95] width 402 height 191
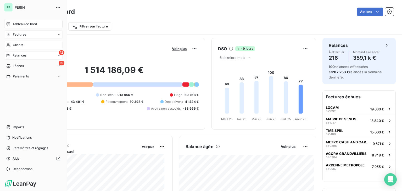
click at [16, 36] on span "Factures" at bounding box center [19, 34] width 13 height 5
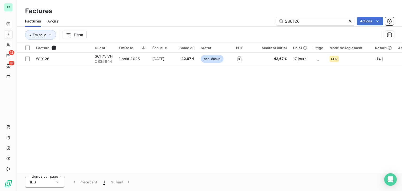
drag, startPoint x: 327, startPoint y: 21, endPoint x: 230, endPoint y: 20, distance: 97.1
click at [232, 19] on div "580126 Actions" at bounding box center [228, 21] width 329 height 8
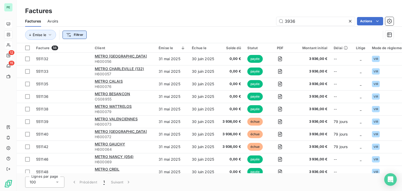
click at [66, 35] on html "PE 12 15 Factures Factures Avoirs 3936 Actions Émise le Filtrer Facture 56 Clie…" at bounding box center [201, 95] width 402 height 191
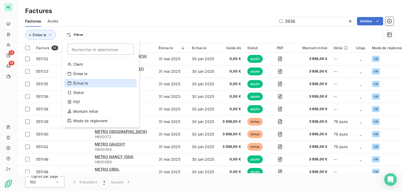
click at [84, 82] on div "Échue le" at bounding box center [100, 83] width 72 height 8
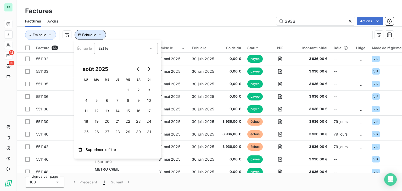
click at [96, 35] on button "Échue le" at bounding box center [90, 35] width 31 height 10
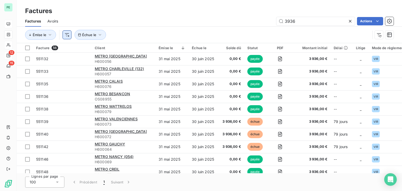
click at [66, 35] on html "PE 12 15 Factures Factures Avoirs 3936 Actions Émise le Échue le Facture 56 Cli…" at bounding box center [201, 95] width 402 height 191
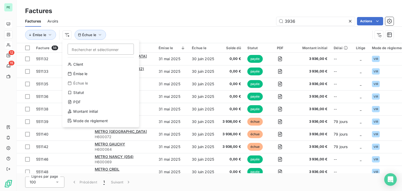
click at [85, 36] on html "PE 12 15 Factures Factures Avoirs 3936 Actions Émise le Rechercher et sélection…" at bounding box center [201, 95] width 402 height 191
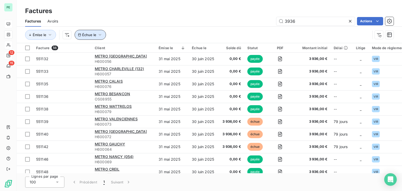
click at [99, 34] on icon "button" at bounding box center [99, 34] width 5 height 5
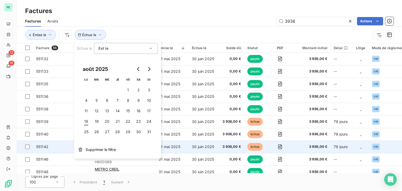
click at [101, 149] on span "Supprimer le filtre" at bounding box center [101, 149] width 30 height 5
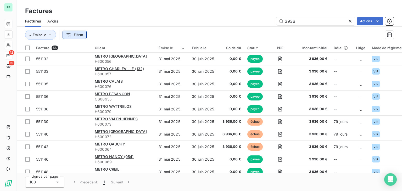
click at [74, 34] on html "PE 12 15 Factures Factures Avoirs 3936 Actions Émise le Filtrer Facture 56 Clie…" at bounding box center [201, 95] width 402 height 191
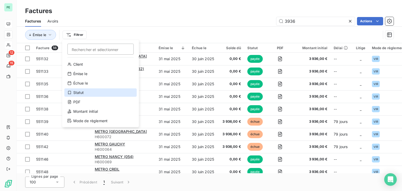
click at [93, 90] on div "Statut" at bounding box center [100, 92] width 72 height 8
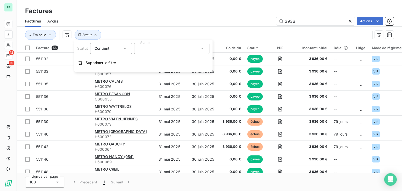
click at [150, 44] on div at bounding box center [171, 48] width 75 height 11
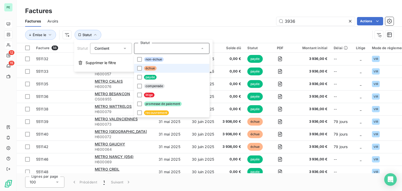
click at [151, 67] on span "échue" at bounding box center [150, 68] width 13 height 5
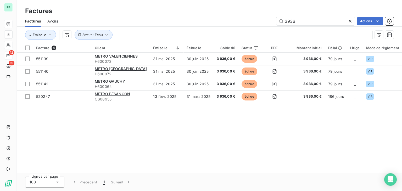
click at [179, 25] on div "3936 Actions" at bounding box center [228, 21] width 329 height 8
drag, startPoint x: 300, startPoint y: 21, endPoint x: 281, endPoint y: 20, distance: 19.4
click at [281, 20] on input "3936" at bounding box center [315, 21] width 79 height 8
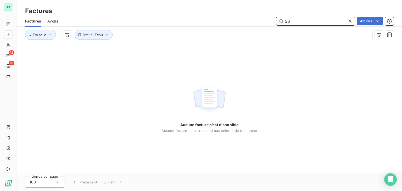
type input "5"
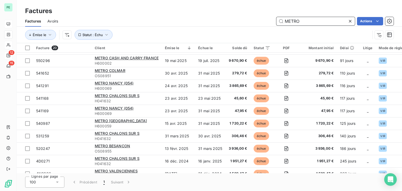
scroll to position [133, 0]
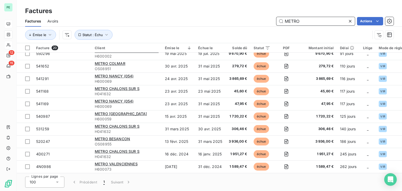
type input "METRO"
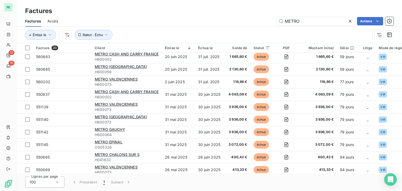
scroll to position [0, 0]
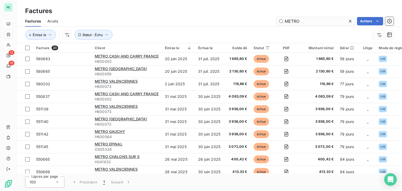
click at [349, 22] on icon at bounding box center [350, 21] width 5 height 5
click at [315, 21] on input "text" at bounding box center [315, 21] width 79 height 8
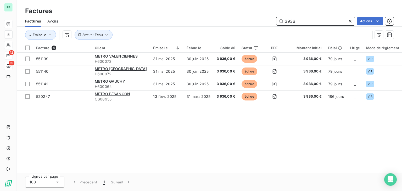
type input "3936"
click at [351, 24] on div at bounding box center [351, 21] width 7 height 8
click at [299, 23] on input "text" at bounding box center [315, 21] width 79 height 8
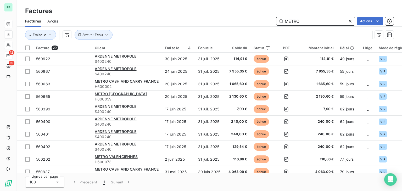
type input "METRO"
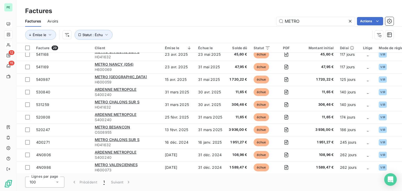
scroll to position [246, 0]
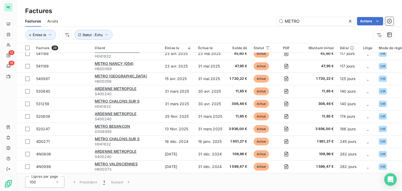
click at [240, 47] on div "Solde dû" at bounding box center [237, 48] width 19 height 4
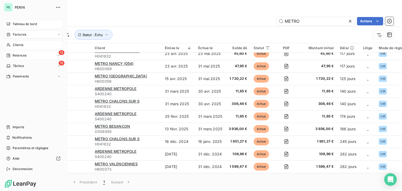
click at [0, 184] on div "PE PERIN Tableau de bord Factures Clients 12 Relances 15 Tâches Paiements Impor…" at bounding box center [33, 95] width 67 height 191
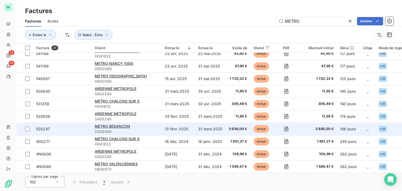
click at [200, 129] on td "31 mars 2025" at bounding box center [210, 129] width 30 height 13
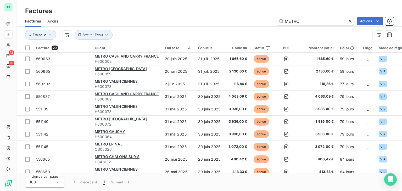
type input "METRO"
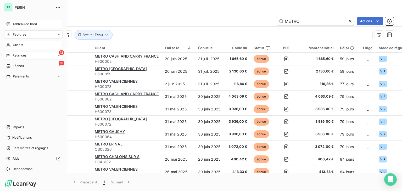
click at [18, 25] on span "Tableau de bord" at bounding box center [25, 24] width 24 height 5
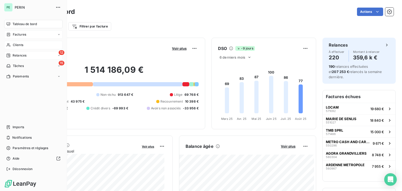
click at [18, 33] on span "Factures" at bounding box center [19, 34] width 13 height 5
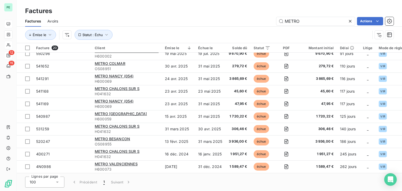
scroll to position [133, 0]
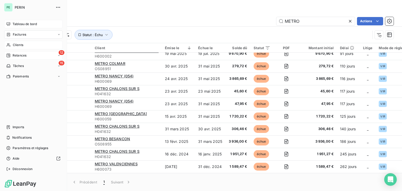
click at [14, 22] on span "Tableau de bord" at bounding box center [25, 24] width 24 height 5
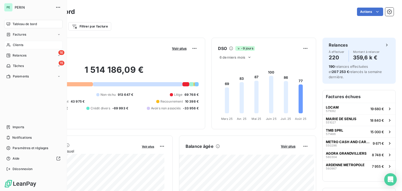
click at [16, 44] on span "Clients" at bounding box center [18, 45] width 10 height 5
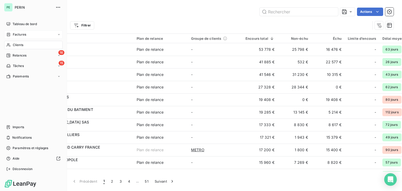
click at [22, 38] on div "Factures" at bounding box center [33, 34] width 58 height 8
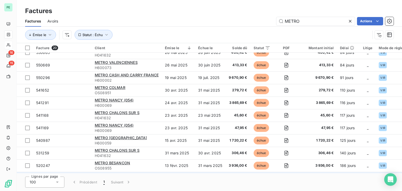
scroll to position [133, 0]
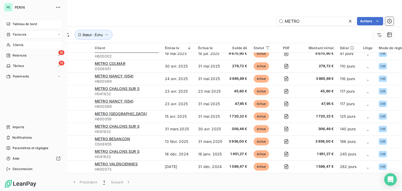
click at [25, 22] on span "Tableau de bord" at bounding box center [25, 24] width 24 height 5
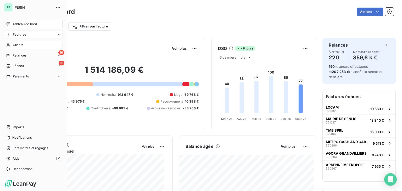
drag, startPoint x: 12, startPoint y: 35, endPoint x: 25, endPoint y: 35, distance: 13.6
click at [12, 35] on div "Factures" at bounding box center [16, 34] width 20 height 5
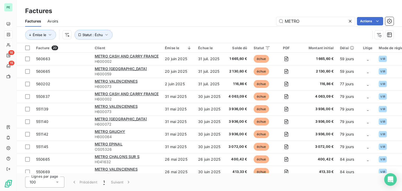
drag, startPoint x: 270, startPoint y: 16, endPoint x: 248, endPoint y: 16, distance: 21.7
click at [248, 16] on div "Factures Avoirs METRO Actions" at bounding box center [209, 21] width 385 height 11
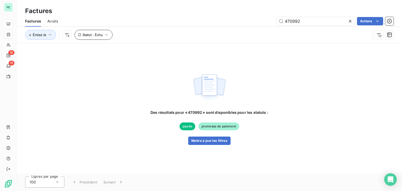
type input "470992"
click at [101, 37] on span "Statut : Échu" at bounding box center [92, 35] width 20 height 4
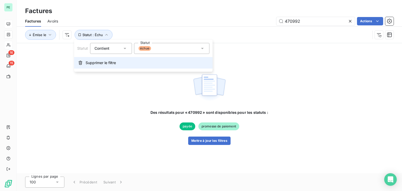
click at [98, 60] on button "Supprimer le filtre" at bounding box center [143, 63] width 138 height 12
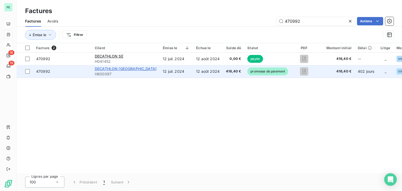
click at [121, 68] on span "DECATHLON [GEOGRAPHIC_DATA]" at bounding box center [126, 68] width 62 height 4
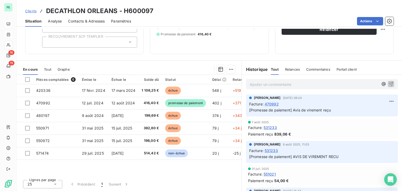
scroll to position [59, 0]
drag, startPoint x: 123, startPoint y: 11, endPoint x: 157, endPoint y: 9, distance: 34.1
click at [157, 9] on div "Clients DECATHLON ORLEANS - H600097" at bounding box center [209, 10] width 385 height 9
copy h3 "H600097"
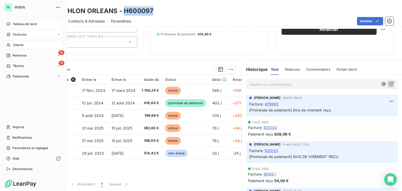
click at [28, 25] on span "Tableau de bord" at bounding box center [25, 24] width 24 height 5
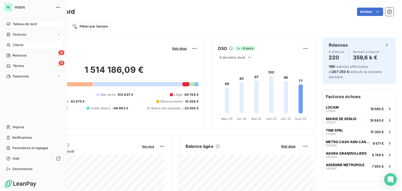
drag, startPoint x: 11, startPoint y: 35, endPoint x: 65, endPoint y: 31, distance: 53.5
click at [11, 35] on div "Factures" at bounding box center [16, 34] width 20 height 5
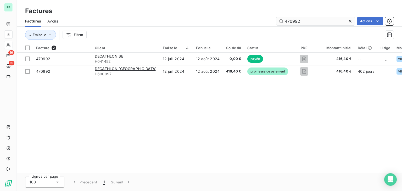
click at [291, 18] on input "470992" at bounding box center [315, 21] width 79 height 8
drag, startPoint x: 312, startPoint y: 19, endPoint x: 258, endPoint y: 19, distance: 53.4
click at [258, 19] on div "470992 Actions" at bounding box center [228, 21] width 329 height 8
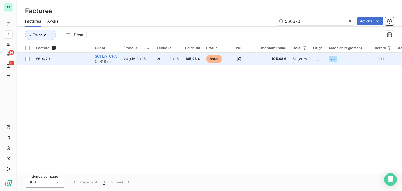
type input "560670"
click at [105, 56] on span "SCI DATCHA" at bounding box center [106, 56] width 23 height 4
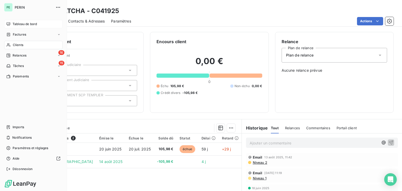
click at [13, 25] on span "Tableau de bord" at bounding box center [25, 24] width 24 height 5
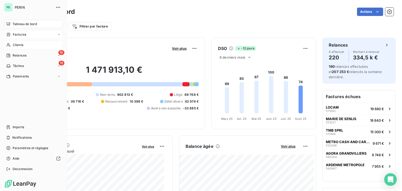
click at [10, 36] on icon at bounding box center [8, 34] width 4 height 4
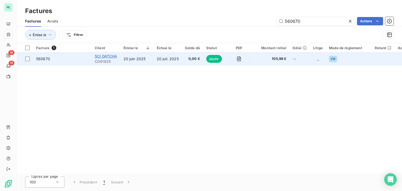
click at [100, 58] on span "SCI DATCHA" at bounding box center [106, 56] width 23 height 4
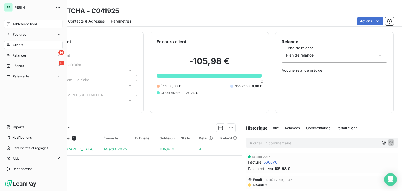
click at [14, 25] on span "Tableau de bord" at bounding box center [25, 24] width 24 height 5
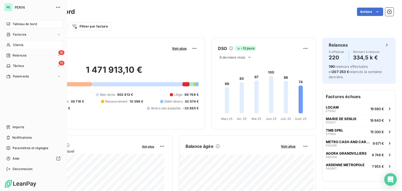
click at [14, 35] on span "Factures" at bounding box center [19, 34] width 13 height 5
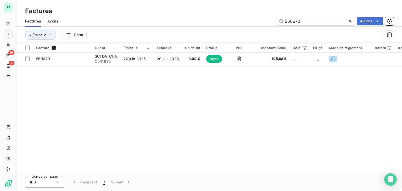
drag, startPoint x: 318, startPoint y: 21, endPoint x: 257, endPoint y: 21, distance: 61.5
click at [257, 21] on div "560670 Actions" at bounding box center [228, 21] width 329 height 8
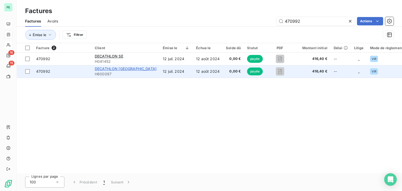
type input "470992"
click at [128, 69] on span "DECATHLON [GEOGRAPHIC_DATA]" at bounding box center [126, 68] width 62 height 4
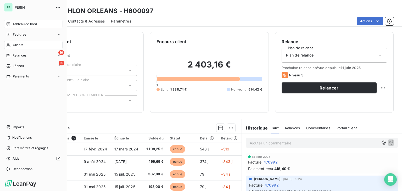
click at [9, 26] on icon at bounding box center [8, 24] width 4 height 4
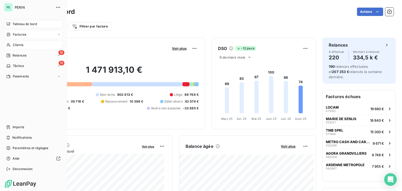
click at [12, 35] on div "Factures" at bounding box center [16, 34] width 20 height 5
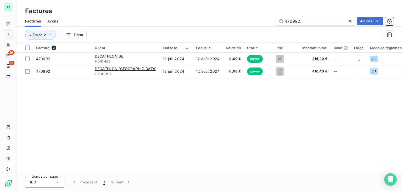
drag, startPoint x: 307, startPoint y: 19, endPoint x: 260, endPoint y: 19, distance: 47.4
click at [260, 19] on div "470992 Actions" at bounding box center [228, 21] width 329 height 8
type input "570084"
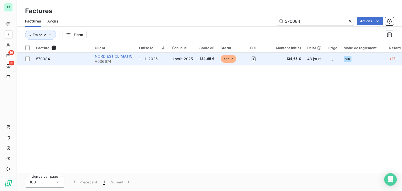
click at [128, 55] on span "NORD EST CLIMATIC" at bounding box center [114, 56] width 38 height 4
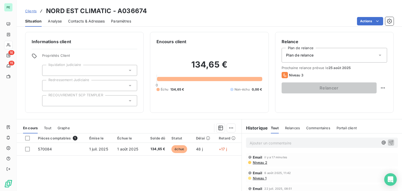
click at [258, 146] on p "Ajouter un commentaire ﻿" at bounding box center [314, 143] width 129 height 7
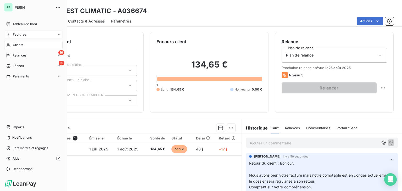
click at [9, 36] on icon at bounding box center [8, 34] width 4 height 4
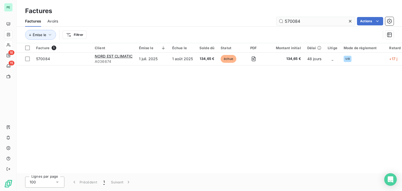
drag, startPoint x: 291, startPoint y: 22, endPoint x: 332, endPoint y: 22, distance: 40.6
click at [332, 22] on input "570084" at bounding box center [315, 21] width 79 height 8
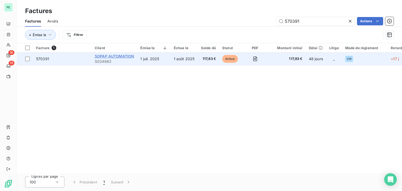
type input "570391"
click at [122, 55] on span "SOPAP AUTOMATION" at bounding box center [114, 56] width 39 height 4
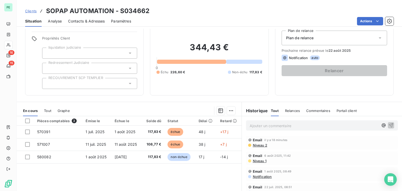
scroll to position [26, 0]
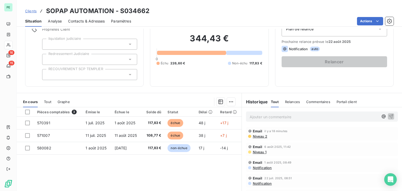
click at [267, 115] on p "Ajouter un commentaire ﻿" at bounding box center [314, 117] width 129 height 7
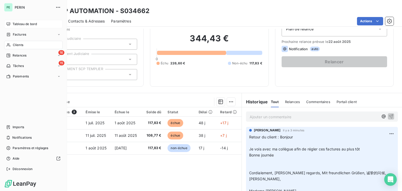
click at [15, 25] on span "Tableau de bord" at bounding box center [25, 24] width 24 height 5
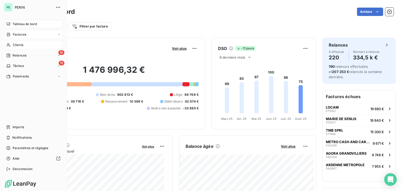
click at [17, 36] on span "Factures" at bounding box center [19, 34] width 13 height 5
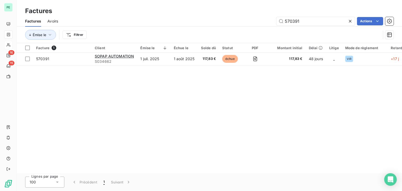
drag, startPoint x: 300, startPoint y: 19, endPoint x: 267, endPoint y: 19, distance: 33.5
click at [267, 19] on div "570391 Actions" at bounding box center [228, 21] width 329 height 8
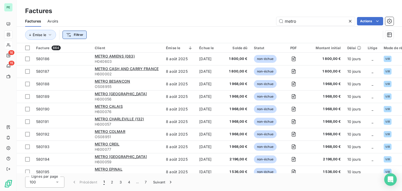
type input "metro"
click at [81, 37] on html "PE 16 15 Factures Factures Avoirs metro Actions Émise le Filtrer Facture 664 Cl…" at bounding box center [201, 95] width 402 height 191
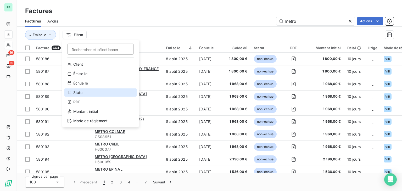
click at [87, 90] on div "Statut" at bounding box center [100, 92] width 72 height 8
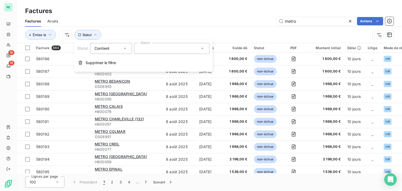
click at [158, 50] on div at bounding box center [171, 48] width 75 height 11
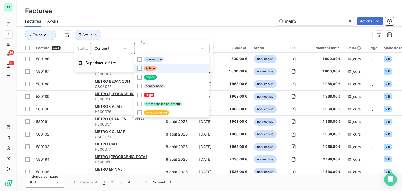
click at [152, 68] on span "échue" at bounding box center [150, 68] width 13 height 5
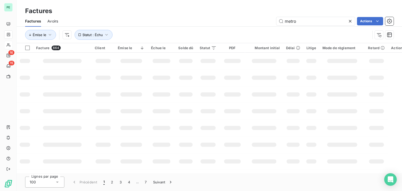
click at [162, 35] on div "Émise le Statut : Échu" at bounding box center [197, 35] width 345 height 10
click at [349, 21] on icon at bounding box center [350, 21] width 5 height 5
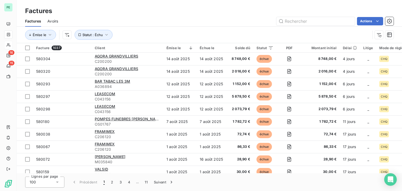
click at [308, 14] on div "Factures" at bounding box center [209, 10] width 385 height 9
click at [306, 20] on input "text" at bounding box center [315, 21] width 79 height 8
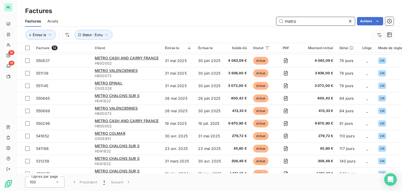
scroll to position [45, 0]
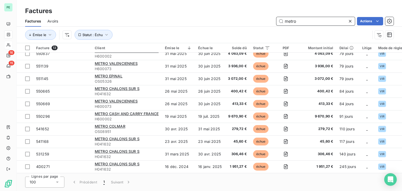
type input "metro"
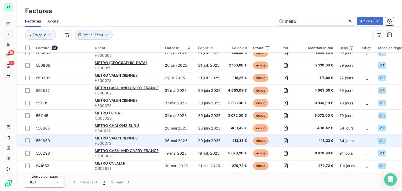
scroll to position [0, 0]
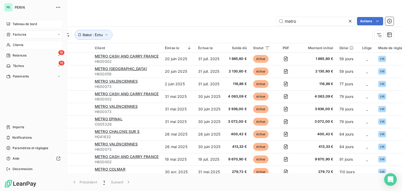
click at [12, 24] on div "Tableau de bord" at bounding box center [33, 24] width 58 height 8
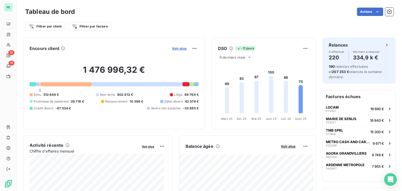
click at [175, 48] on span "Voir plus" at bounding box center [179, 48] width 15 height 4
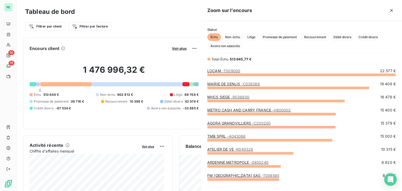
scroll to position [112, 197]
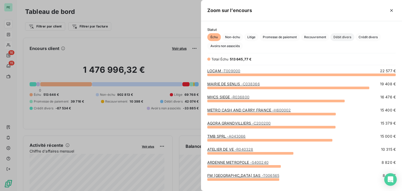
click at [335, 37] on span "Débit divers" at bounding box center [342, 37] width 24 height 8
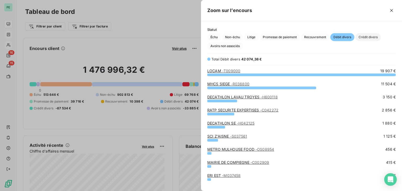
click at [370, 40] on span "Crédit divers" at bounding box center [367, 37] width 25 height 8
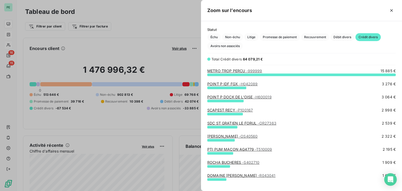
click at [143, 15] on div at bounding box center [201, 95] width 402 height 191
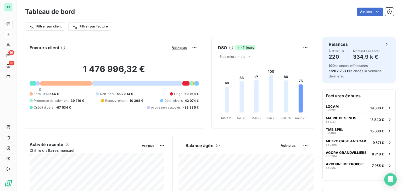
scroll to position [0, 0]
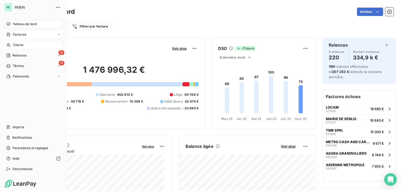
click at [16, 37] on div "Factures" at bounding box center [33, 34] width 58 height 8
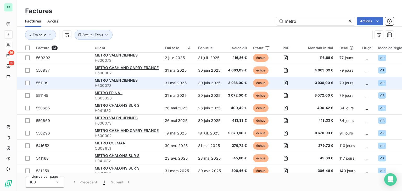
scroll to position [45, 0]
